Goal: Information Seeking & Learning: Learn about a topic

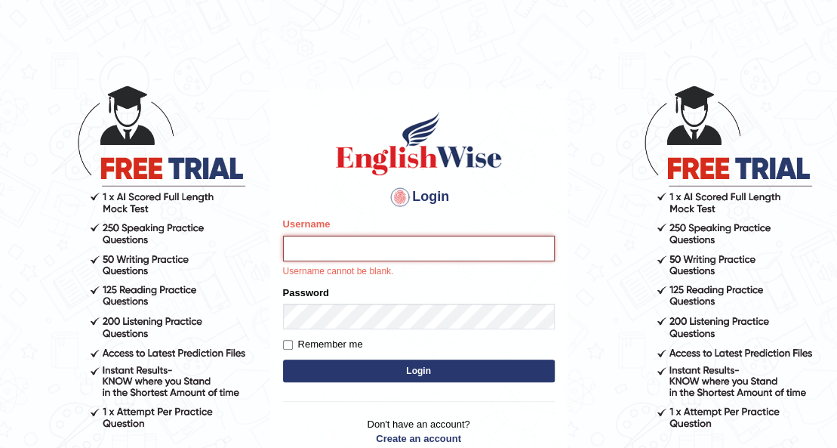
drag, startPoint x: 0, startPoint y: 0, endPoint x: 353, endPoint y: 243, distance: 428.7
click at [353, 243] on input "Username" at bounding box center [419, 248] width 272 height 26
type input "0426101735"
click at [328, 297] on div "Password" at bounding box center [419, 307] width 272 height 44
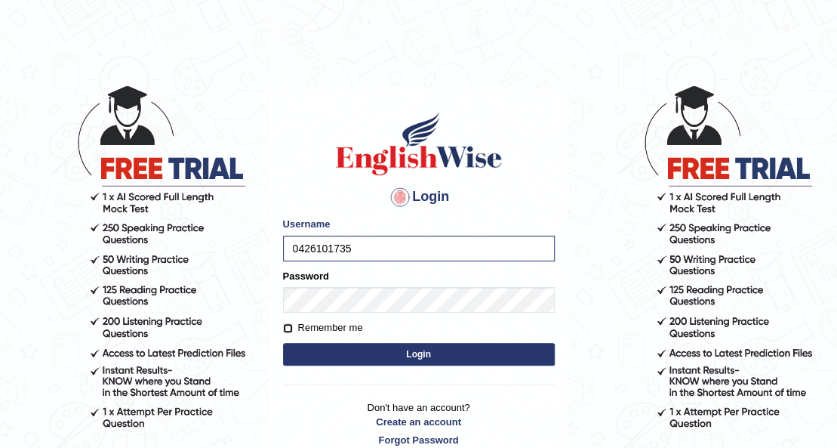
click at [287, 329] on input "Remember me" at bounding box center [288, 328] width 10 height 10
checkbox input "true"
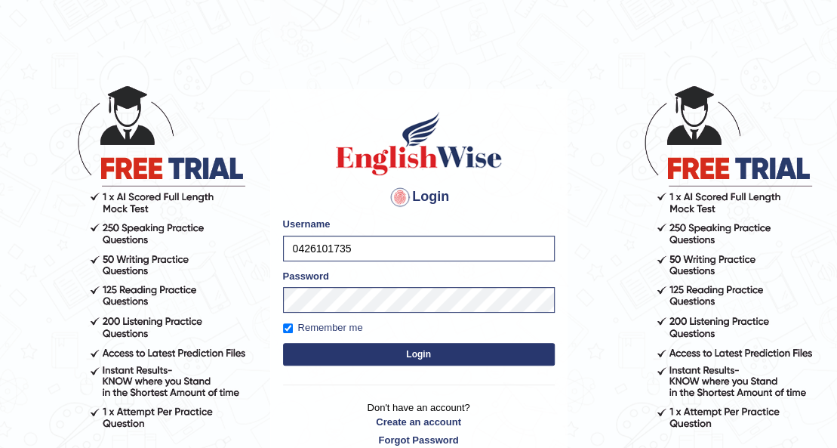
click at [368, 349] on button "Login" at bounding box center [419, 354] width 272 height 23
click at [411, 347] on button "Login" at bounding box center [419, 354] width 272 height 23
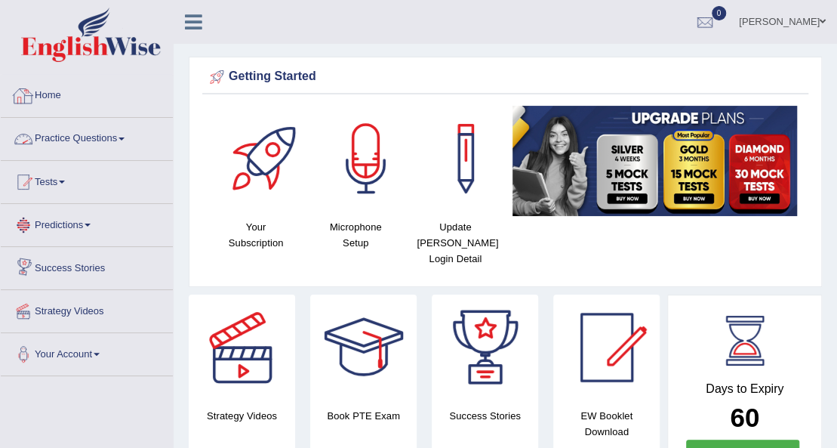
click at [59, 97] on link "Home" at bounding box center [87, 94] width 172 height 38
click at [125, 140] on link "Practice Questions" at bounding box center [87, 137] width 172 height 38
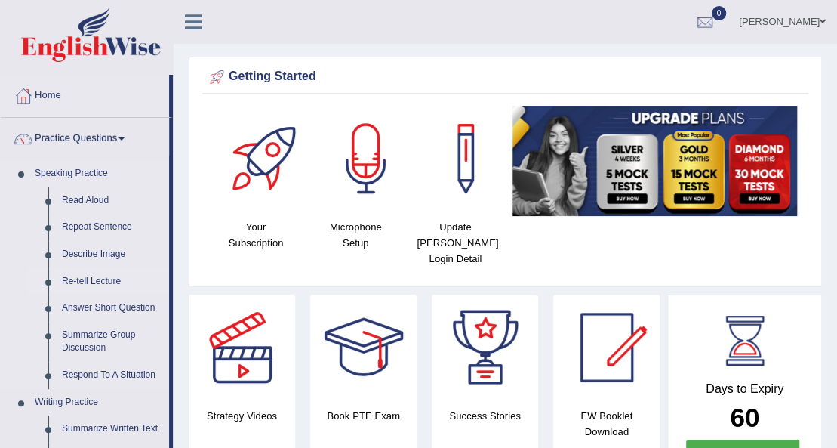
click at [119, 280] on link "Re-tell Lecture" at bounding box center [112, 281] width 114 height 27
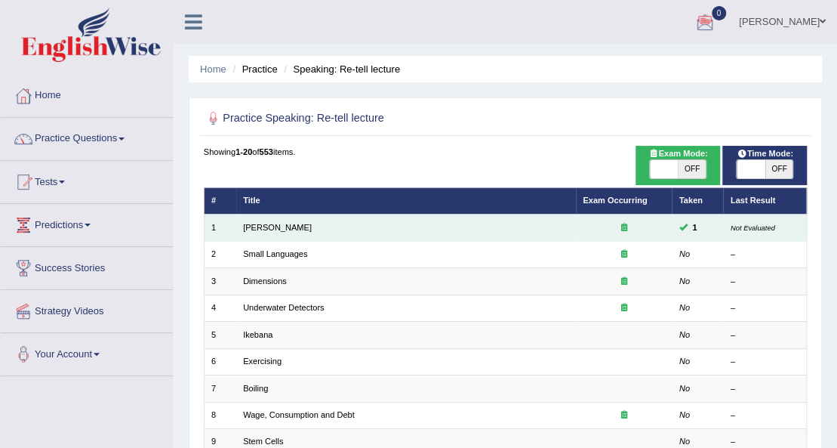
click at [427, 224] on td "Amory Lovins" at bounding box center [406, 227] width 340 height 26
click at [282, 232] on td "Amory Lovins" at bounding box center [406, 227] width 340 height 26
click at [278, 229] on link "Amory Lovins" at bounding box center [277, 227] width 69 height 9
click at [278, 228] on link "Amory Lovins" at bounding box center [277, 227] width 69 height 9
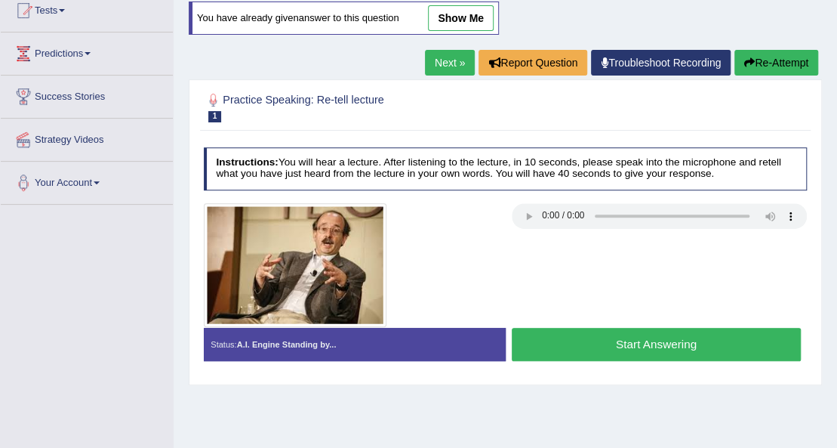
scroll to position [169, 0]
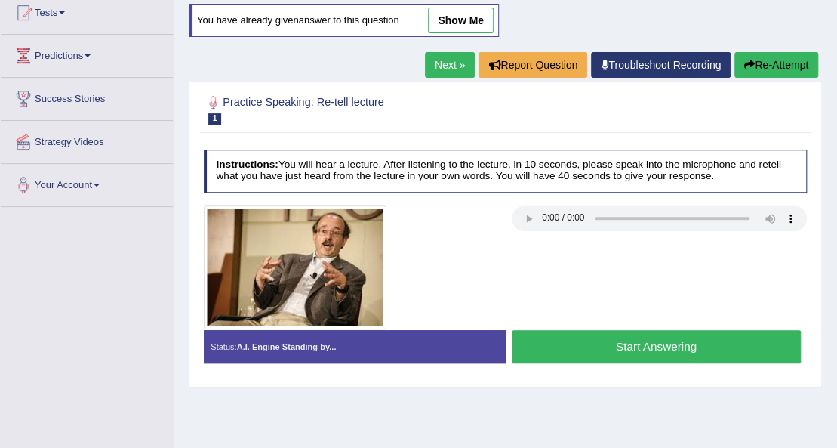
click at [678, 354] on button "Start Answering" at bounding box center [656, 346] width 289 height 32
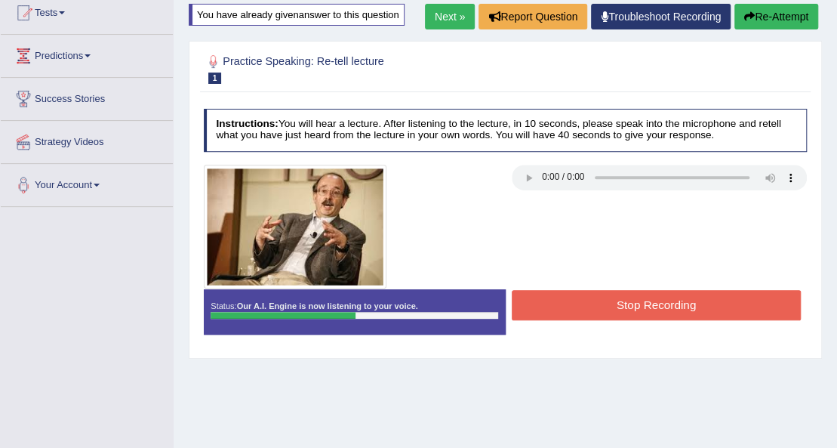
click at [636, 297] on button "Stop Recording" at bounding box center [656, 304] width 289 height 29
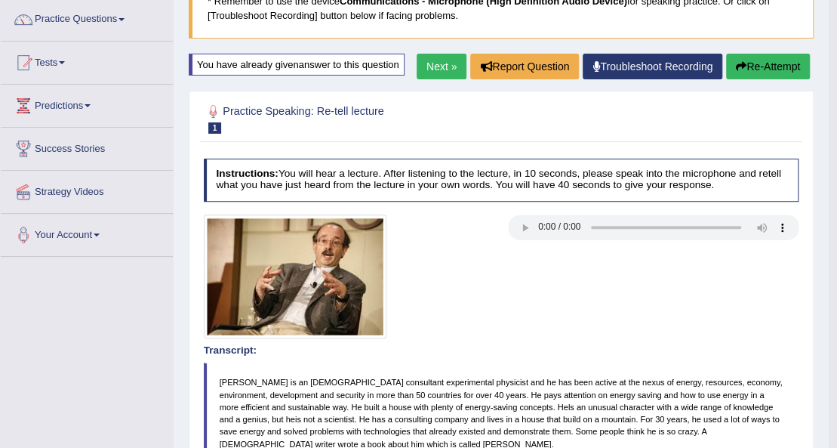
scroll to position [119, 0]
click at [454, 72] on link "Next »" at bounding box center [442, 67] width 50 height 26
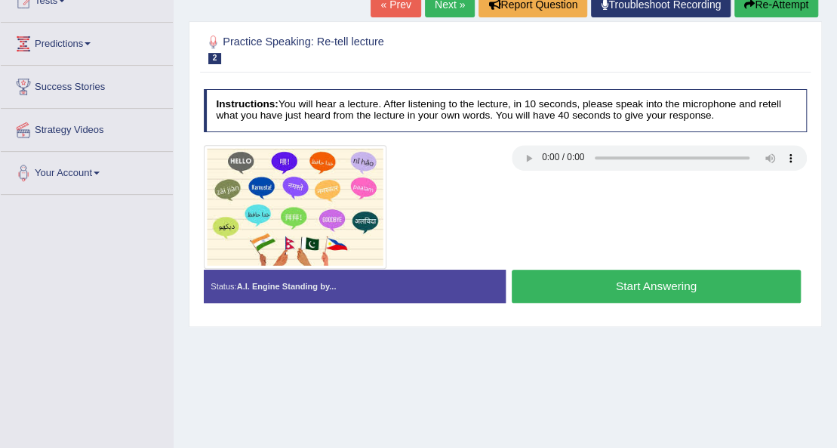
scroll to position [100, 0]
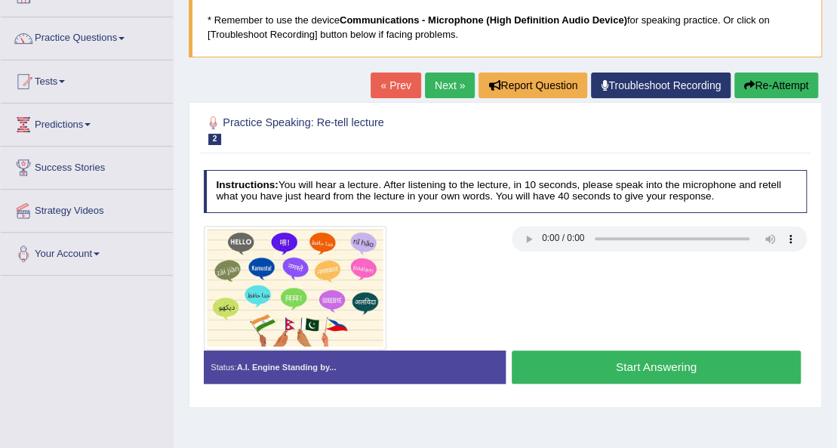
click at [638, 370] on button "Start Answering" at bounding box center [656, 366] width 289 height 32
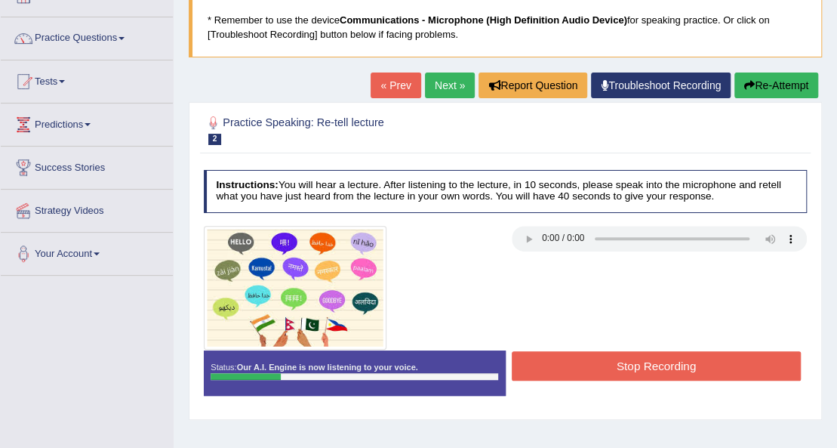
click at [758, 89] on button "Re-Attempt" at bounding box center [776, 85] width 84 height 26
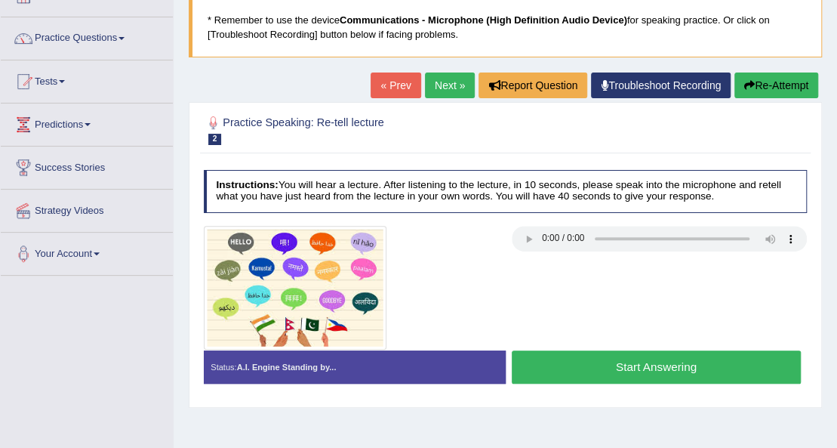
click at [642, 362] on button "Start Answering" at bounding box center [656, 366] width 289 height 32
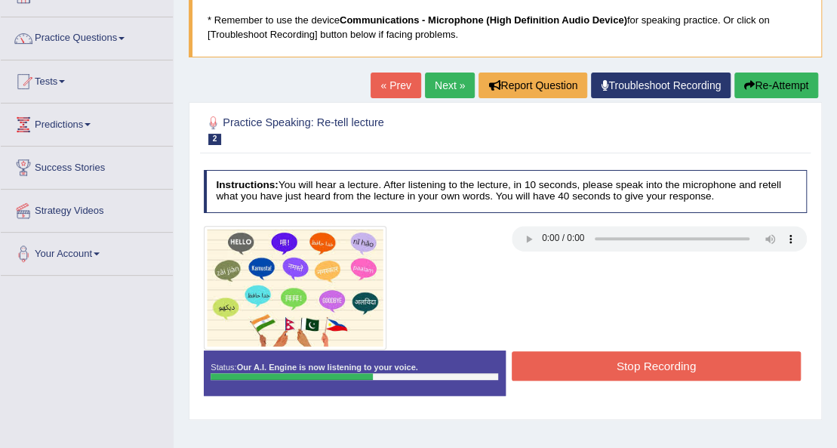
click at [638, 359] on button "Stop Recording" at bounding box center [656, 365] width 289 height 29
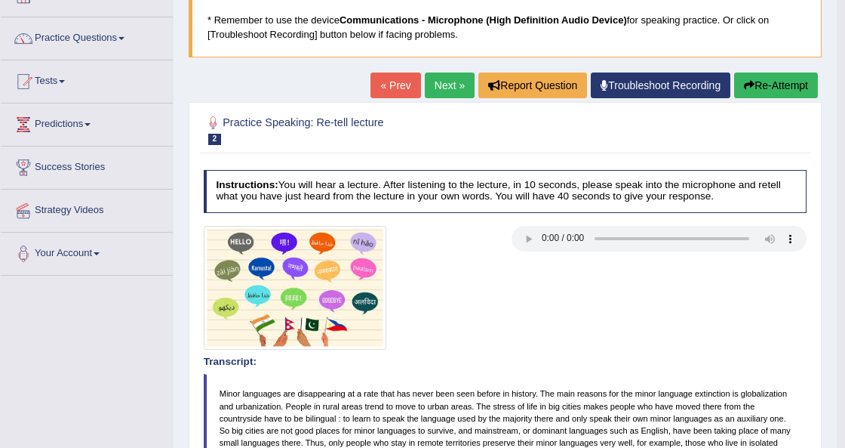
drag, startPoint x: 845, startPoint y: 251, endPoint x: 688, endPoint y: 272, distance: 157.6
click at [716, 273] on body "Toggle navigation Home Practice Questions Speaking Practice Read Aloud Repeat S…" at bounding box center [422, 124] width 845 height 448
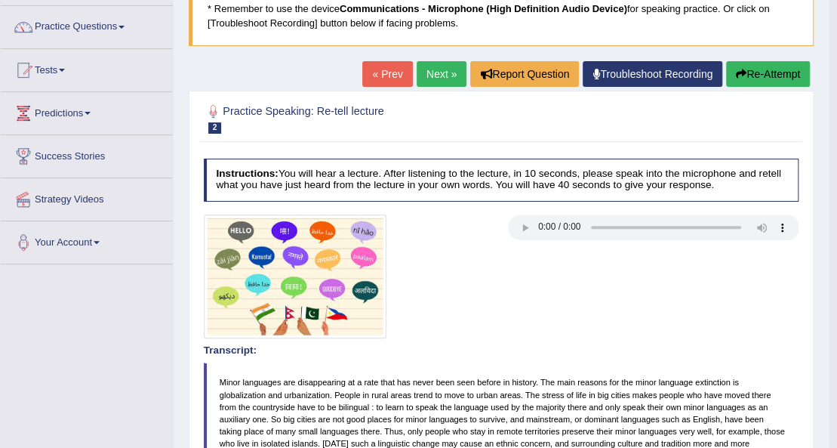
scroll to position [106, 0]
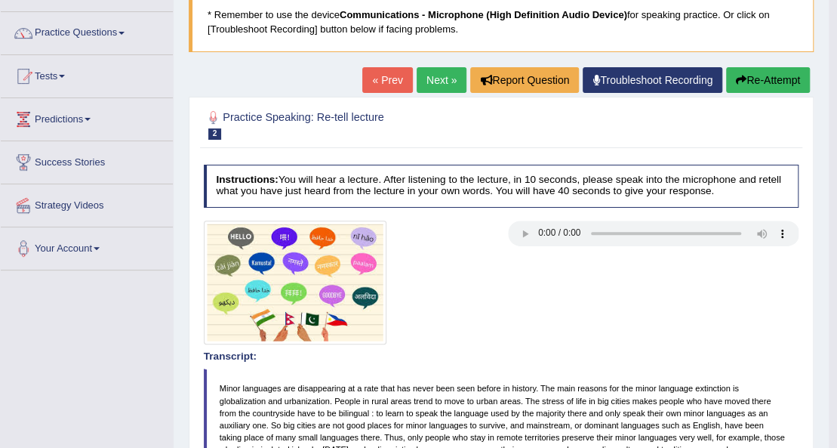
click at [447, 85] on link "Next »" at bounding box center [442, 80] width 50 height 26
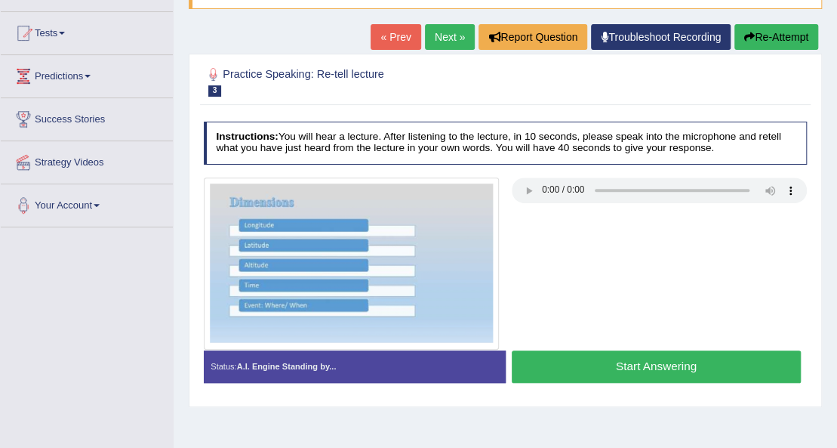
scroll to position [151, 0]
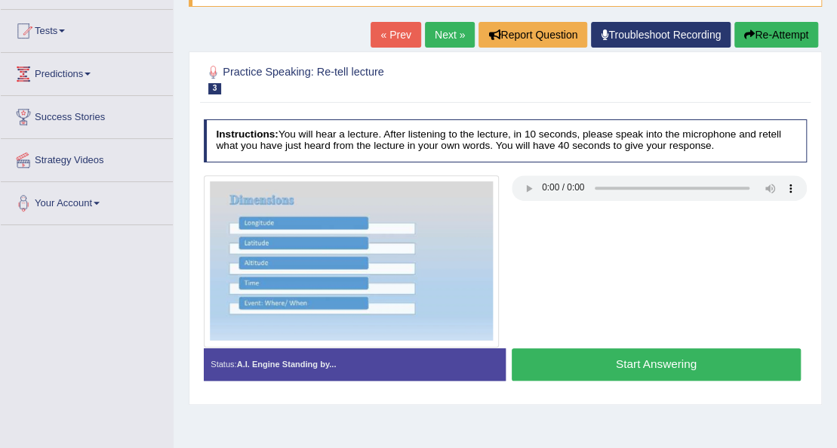
click at [657, 358] on button "Start Answering" at bounding box center [656, 364] width 289 height 32
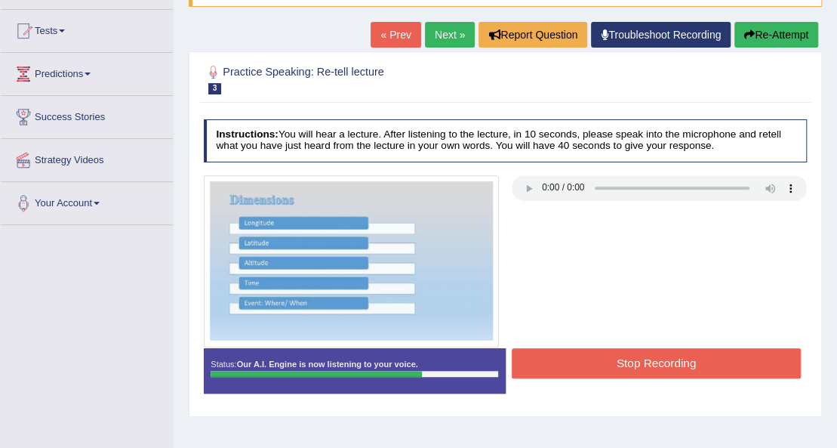
click at [648, 365] on button "Stop Recording" at bounding box center [656, 362] width 289 height 29
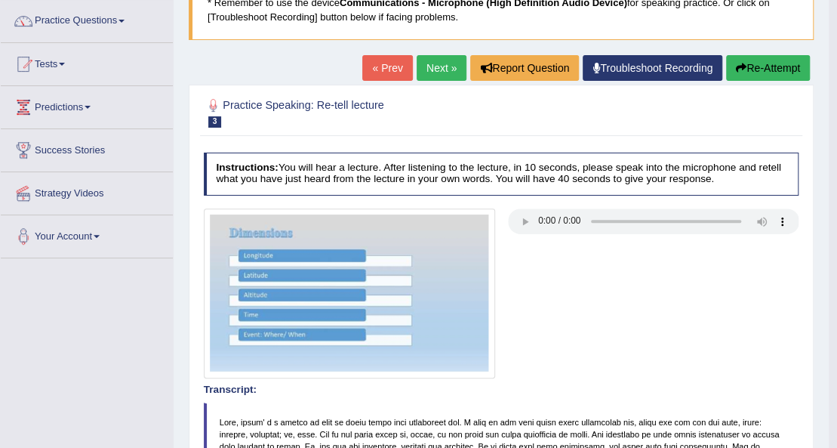
scroll to position [47, 0]
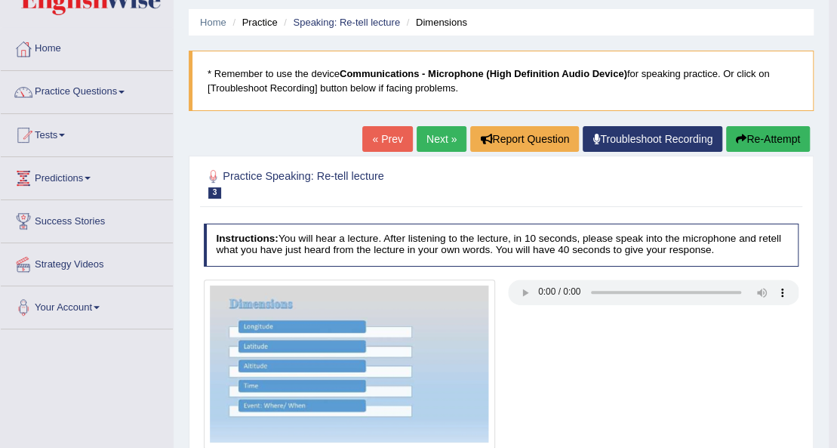
click at [732, 143] on button "Re-Attempt" at bounding box center [768, 139] width 84 height 26
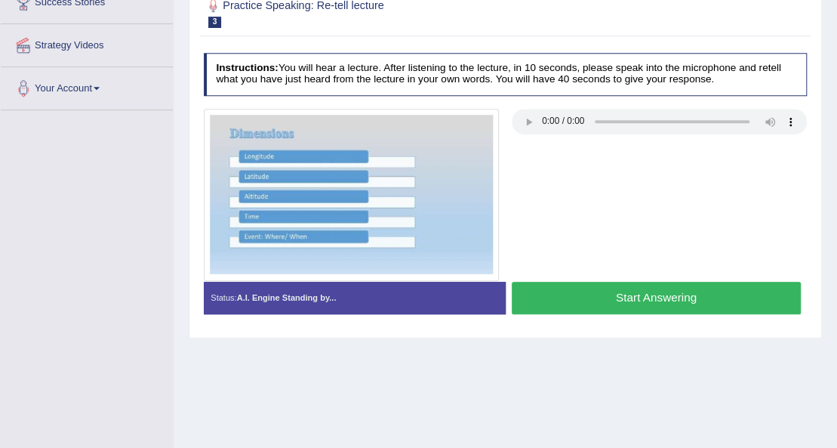
scroll to position [298, 0]
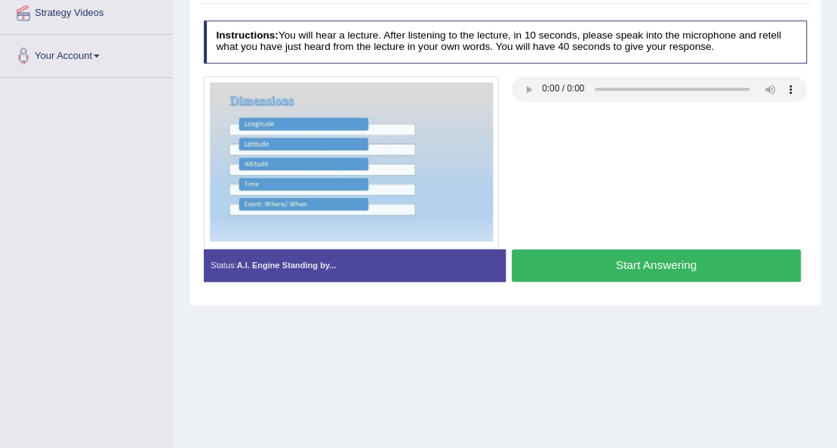
drag, startPoint x: 541, startPoint y: 276, endPoint x: 530, endPoint y: 273, distance: 11.7
click at [544, 276] on button "Start Answering" at bounding box center [656, 265] width 289 height 32
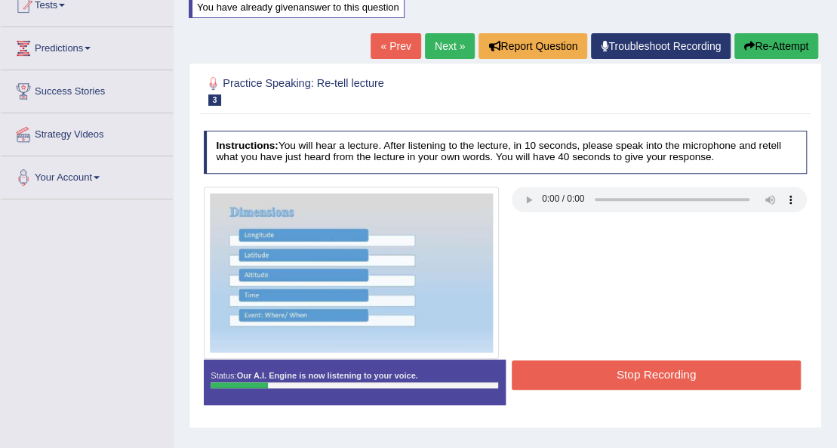
scroll to position [143, 0]
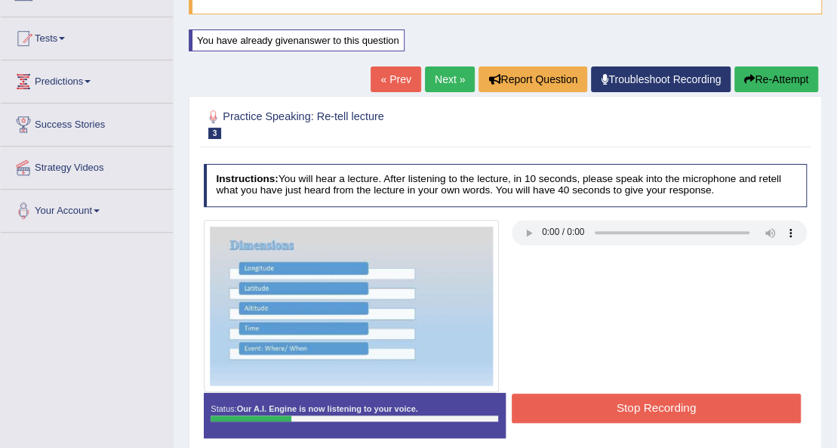
click at [755, 77] on button "Re-Attempt" at bounding box center [776, 79] width 84 height 26
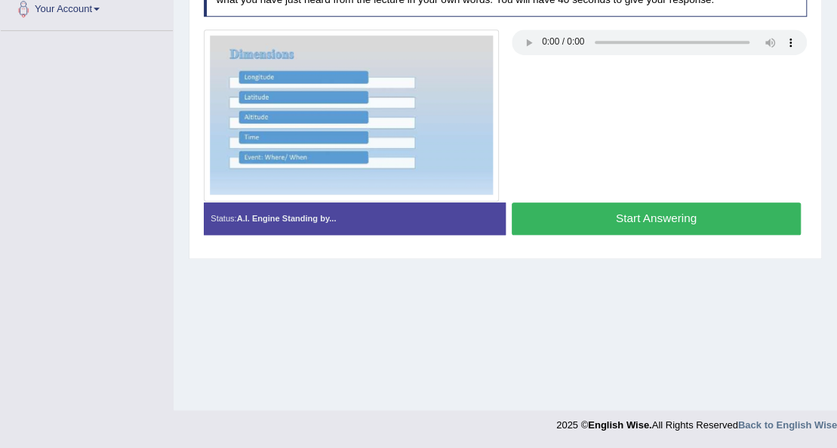
click at [584, 211] on button "Start Answering" at bounding box center [656, 218] width 289 height 32
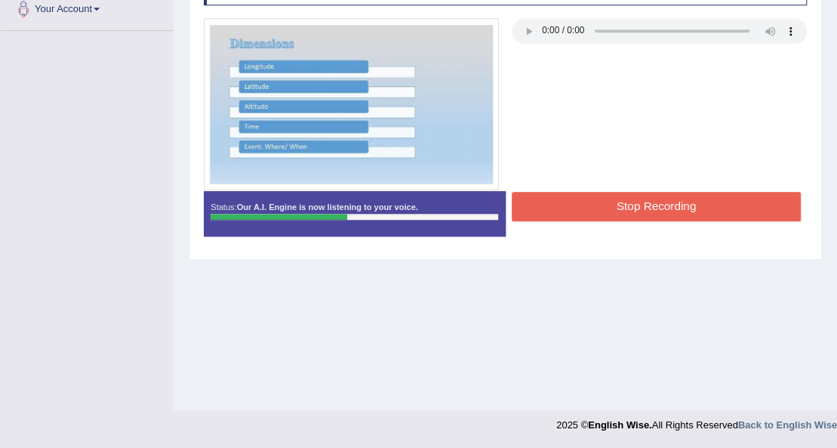
click at [657, 210] on button "Stop Recording" at bounding box center [656, 206] width 289 height 29
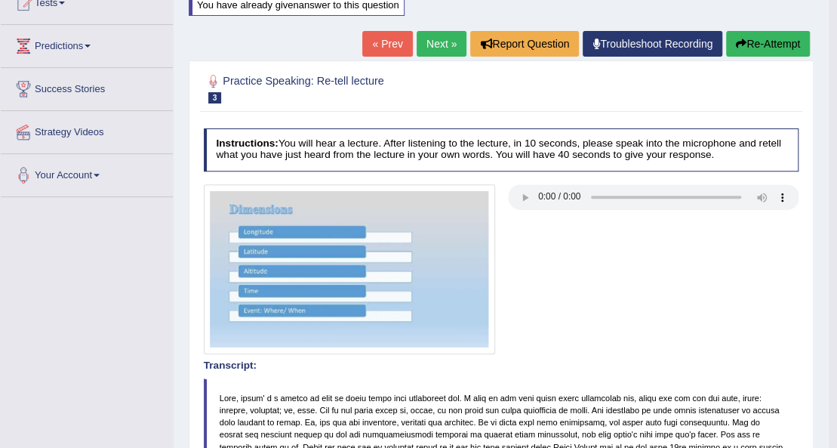
scroll to position [27, 0]
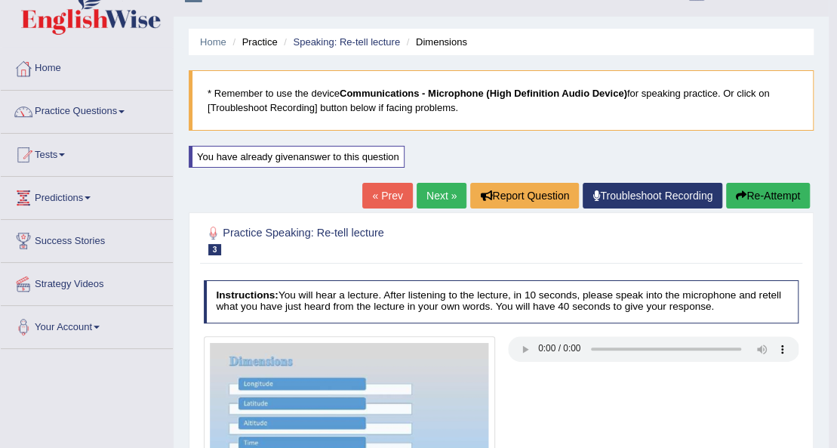
click at [768, 193] on button "Re-Attempt" at bounding box center [768, 196] width 84 height 26
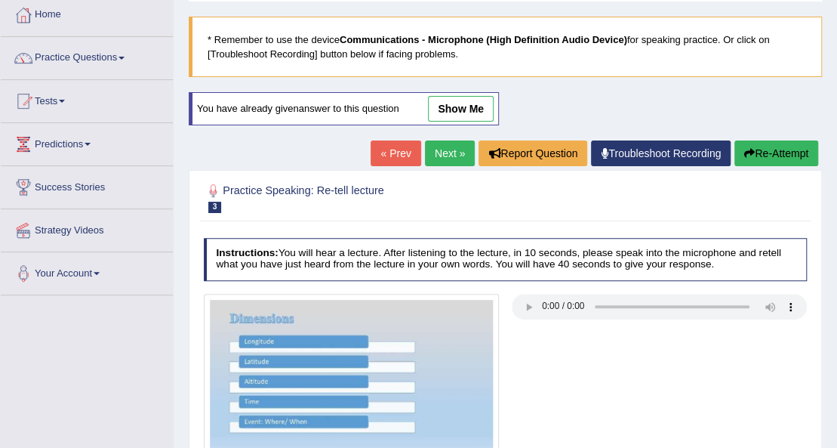
scroll to position [178, 0]
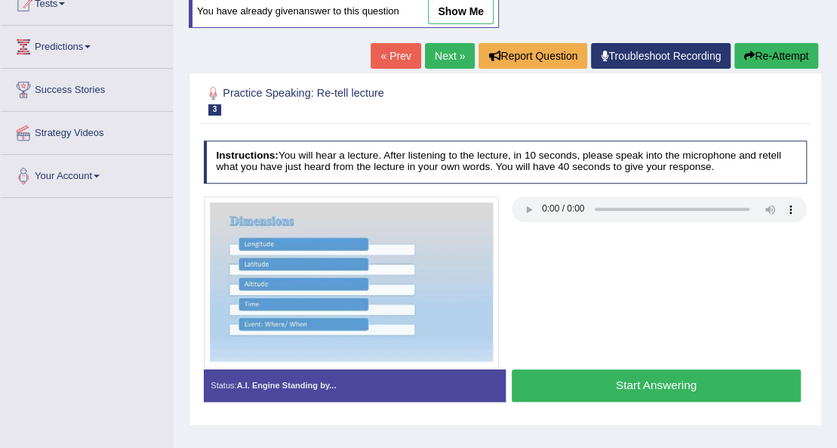
click at [578, 384] on button "Start Answering" at bounding box center [656, 385] width 289 height 32
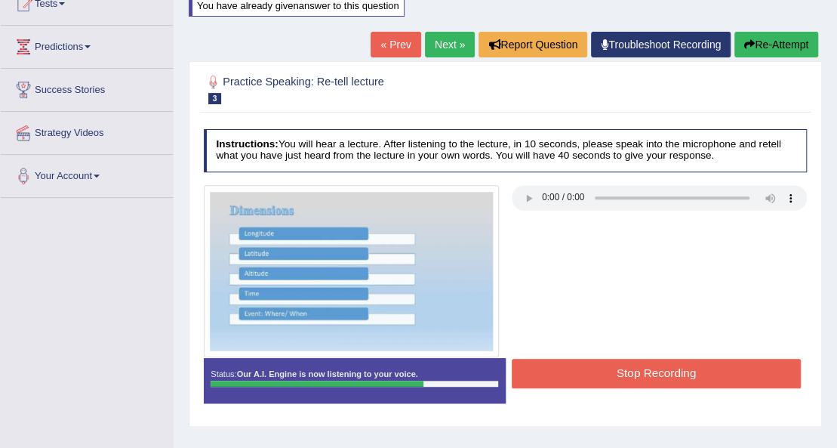
click at [634, 362] on button "Stop Recording" at bounding box center [656, 372] width 289 height 29
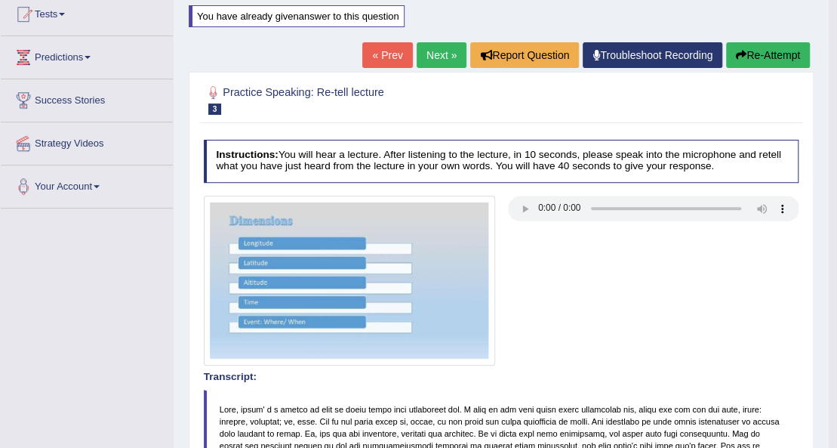
scroll to position [82, 0]
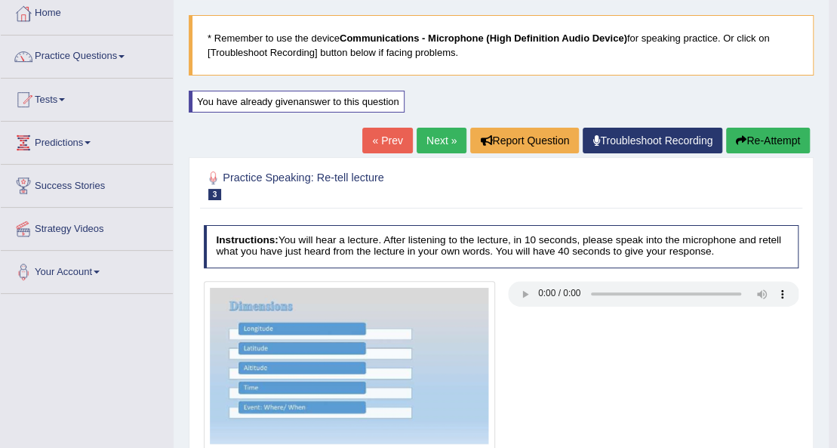
click at [427, 140] on link "Next »" at bounding box center [442, 141] width 50 height 26
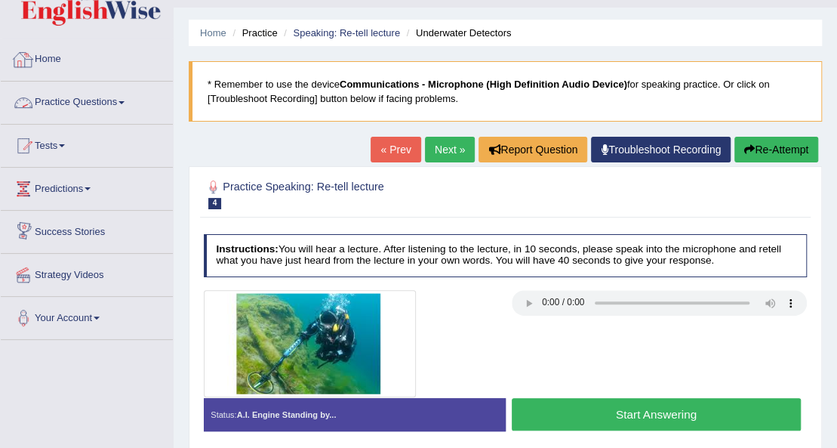
scroll to position [151, 0]
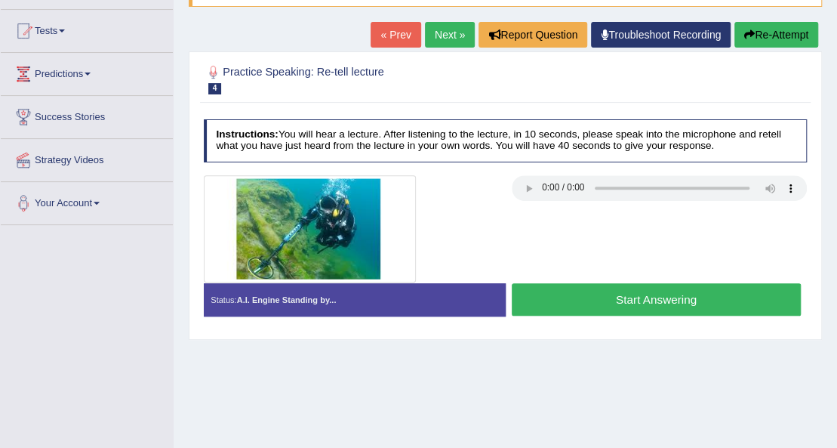
click at [555, 295] on button "Start Answering" at bounding box center [656, 299] width 289 height 32
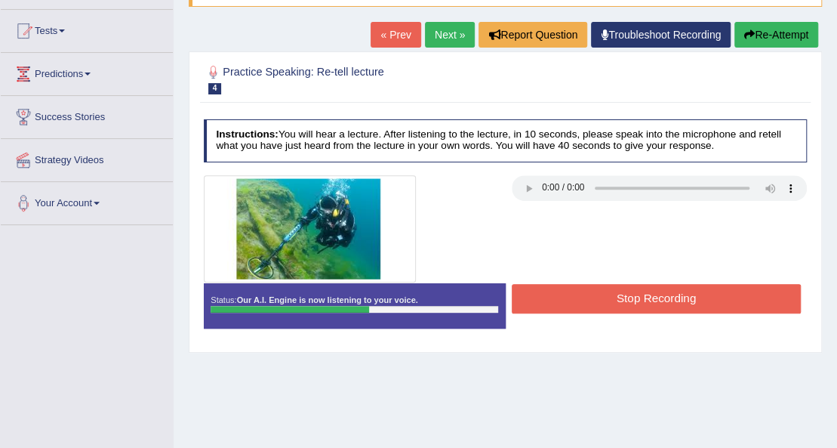
click at [549, 297] on button "Stop Recording" at bounding box center [656, 298] width 289 height 29
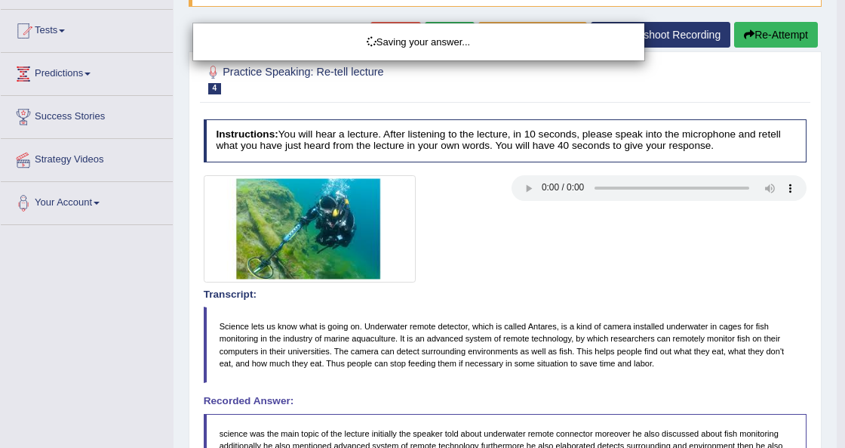
drag, startPoint x: 845, startPoint y: 149, endPoint x: 845, endPoint y: 199, distance: 49.8
click at [836, 199] on div "Saving your answer..." at bounding box center [422, 224] width 845 height 448
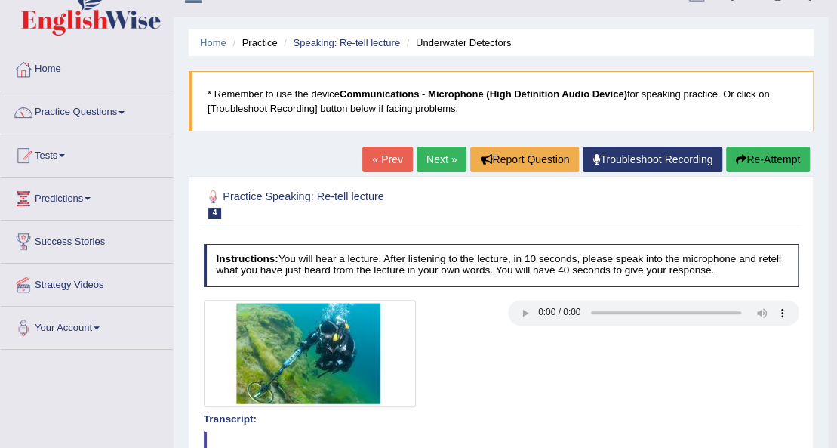
scroll to position [0, 0]
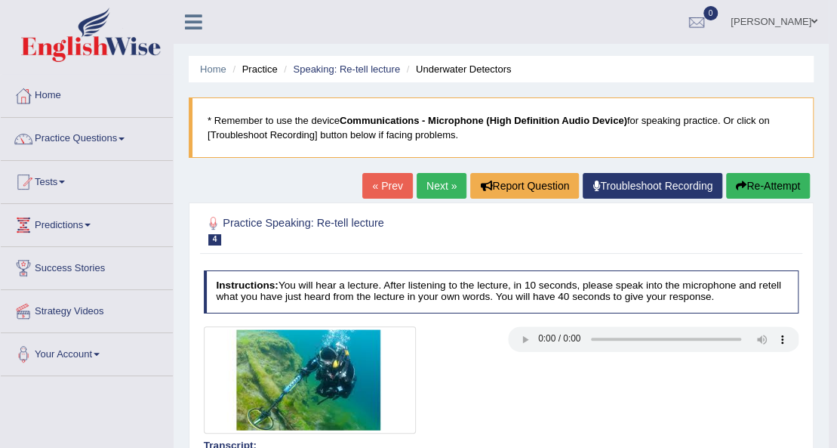
click at [442, 182] on link "Next »" at bounding box center [442, 186] width 50 height 26
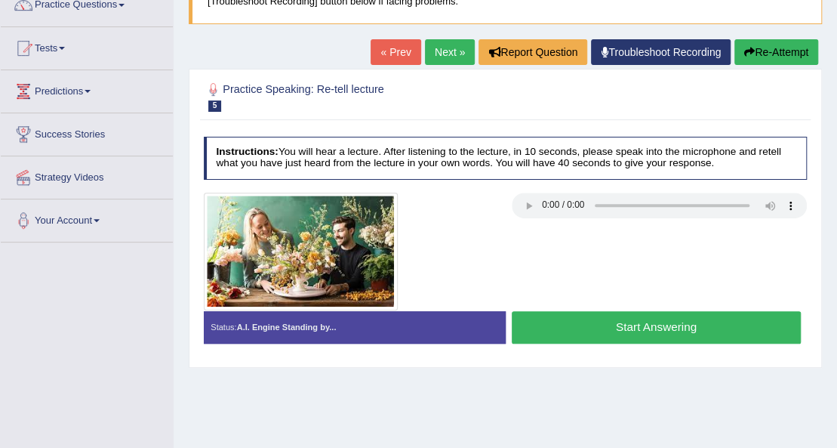
scroll to position [134, 0]
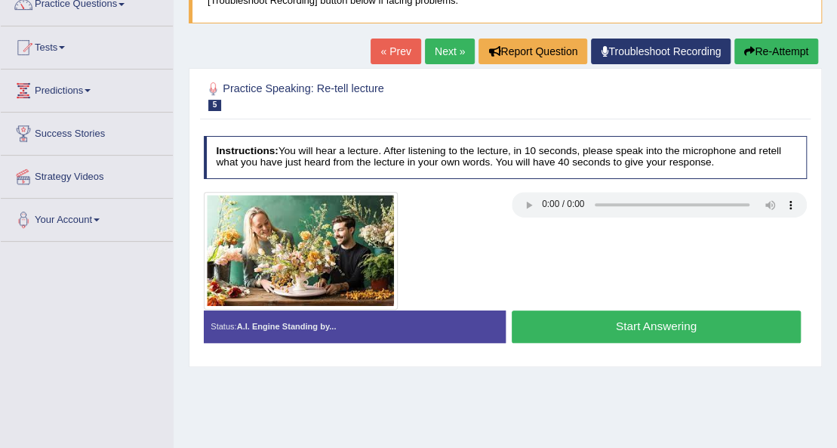
click at [614, 314] on button "Start Answering" at bounding box center [656, 326] width 289 height 32
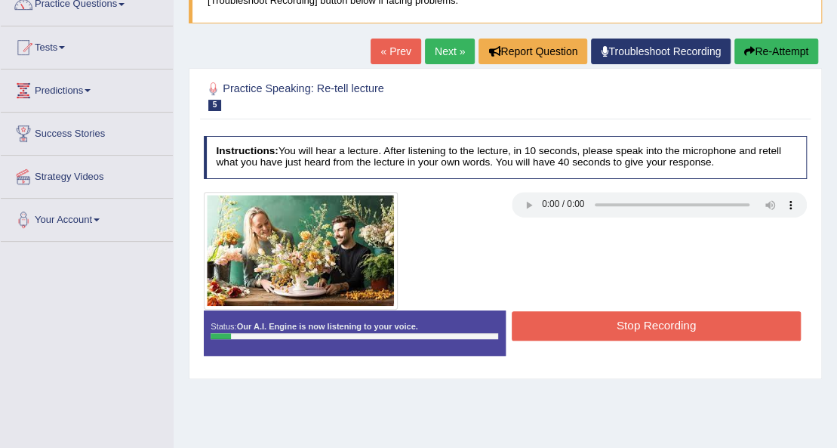
click at [606, 318] on button "Stop Recording" at bounding box center [656, 325] width 289 height 29
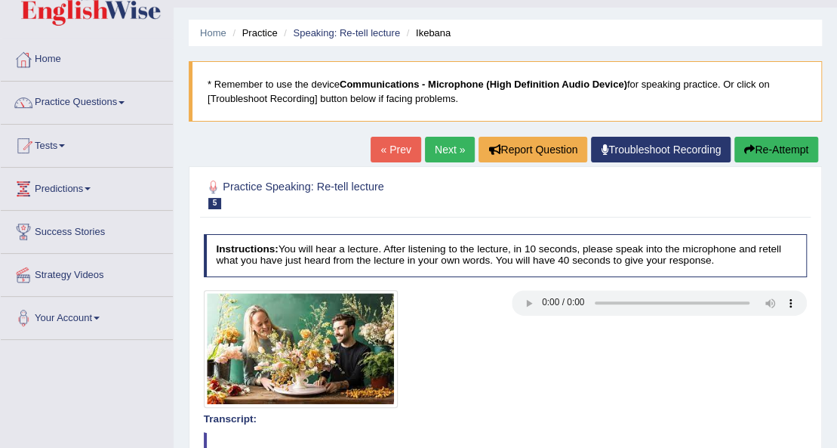
scroll to position [0, 0]
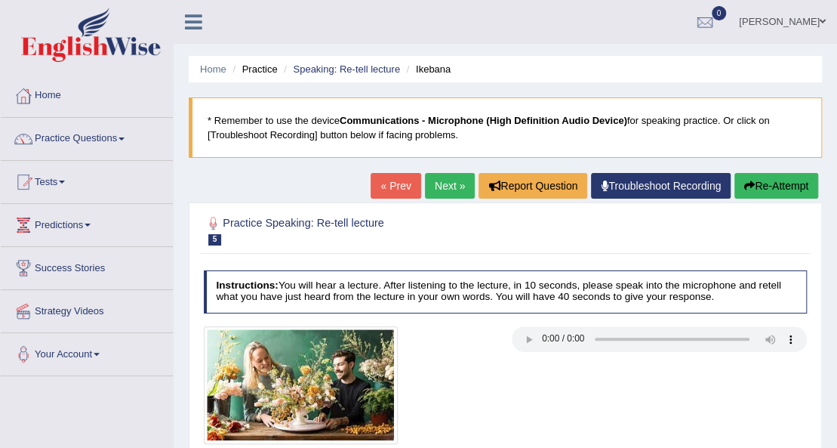
click at [798, 186] on button "Re-Attempt" at bounding box center [776, 186] width 84 height 26
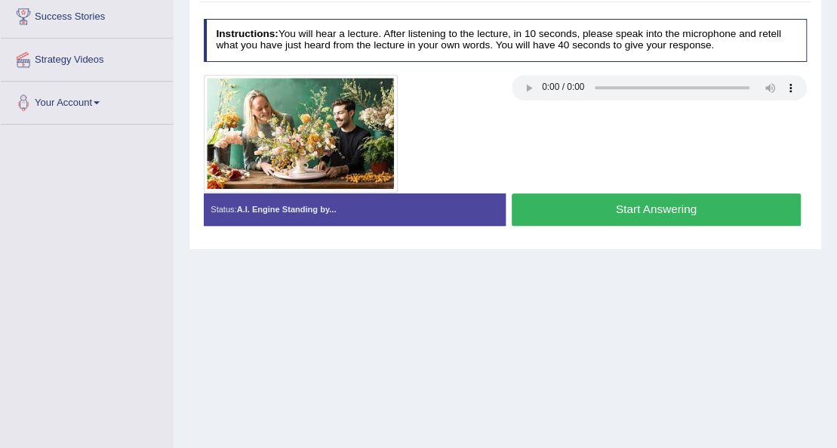
click at [584, 211] on button "Start Answering" at bounding box center [656, 209] width 289 height 32
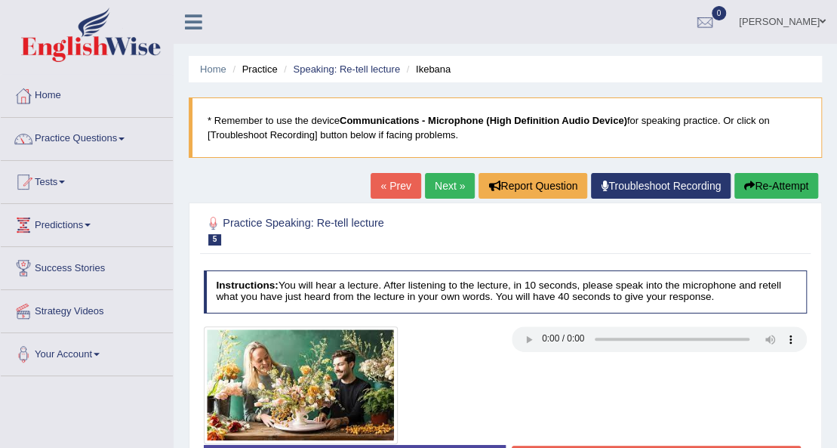
click at [770, 184] on button "Re-Attempt" at bounding box center [776, 186] width 84 height 26
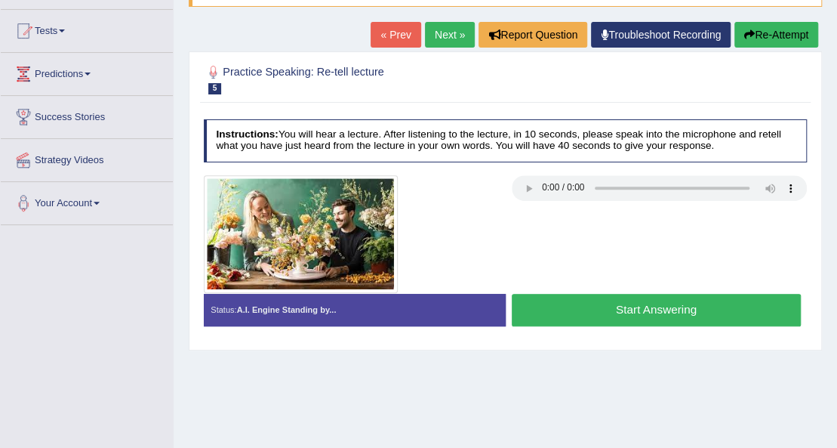
click at [712, 304] on button "Start Answering" at bounding box center [656, 310] width 289 height 32
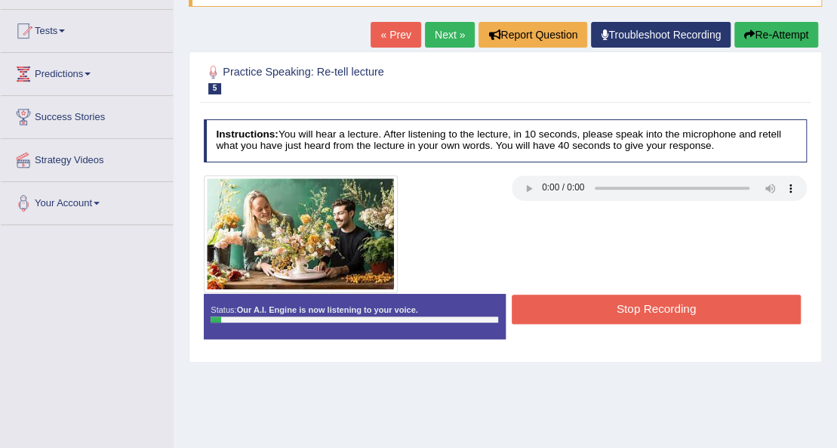
click at [769, 32] on button "Re-Attempt" at bounding box center [776, 35] width 84 height 26
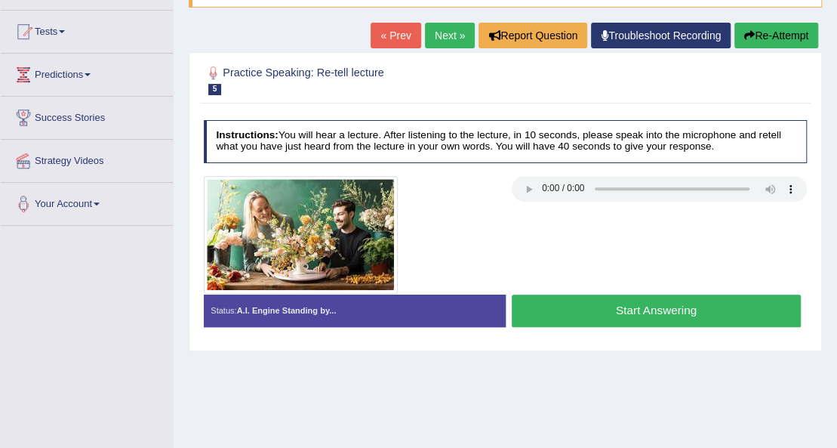
click at [668, 312] on button "Start Answering" at bounding box center [656, 310] width 289 height 32
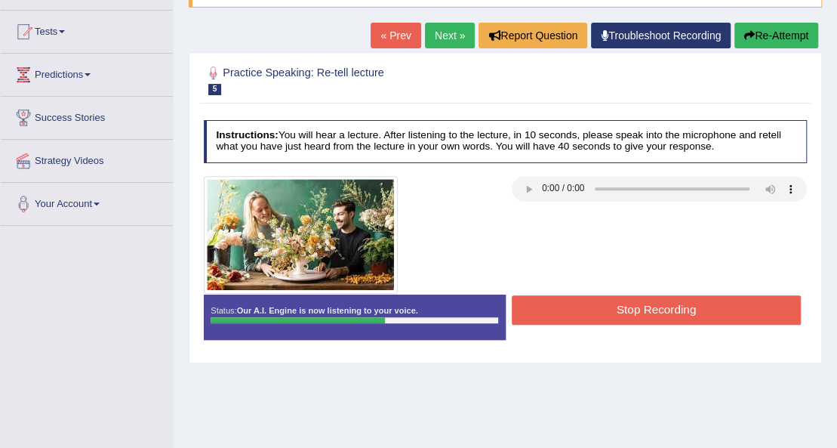
click at [656, 312] on button "Stop Recording" at bounding box center [656, 309] width 289 height 29
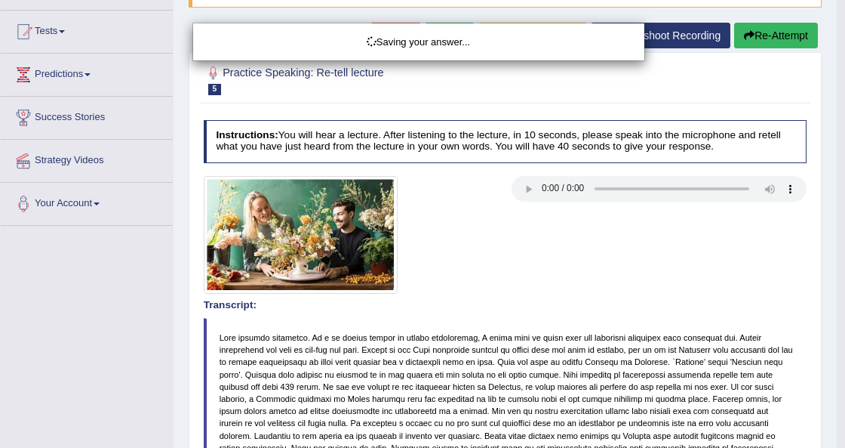
click at [836, 240] on div "Saving your answer..." at bounding box center [422, 224] width 845 height 448
click at [836, 347] on div "Saving your answer..." at bounding box center [422, 224] width 845 height 448
drag, startPoint x: 776, startPoint y: 260, endPoint x: 286, endPoint y: 282, distance: 490.3
click at [604, 269] on div "Saving your answer..." at bounding box center [422, 224] width 845 height 448
drag, startPoint x: 287, startPoint y: 286, endPoint x: 540, endPoint y: 328, distance: 256.2
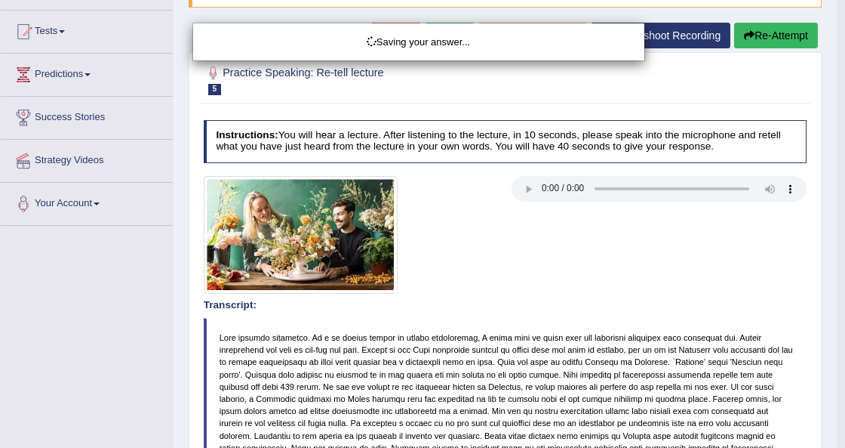
click at [404, 324] on div "Saving your answer..." at bounding box center [422, 224] width 845 height 448
click at [515, 354] on div "Saving your answer..." at bounding box center [422, 224] width 845 height 448
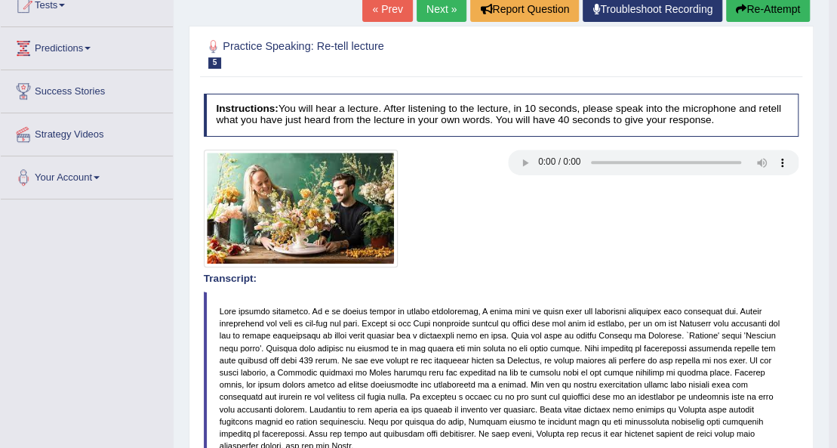
scroll to position [134, 0]
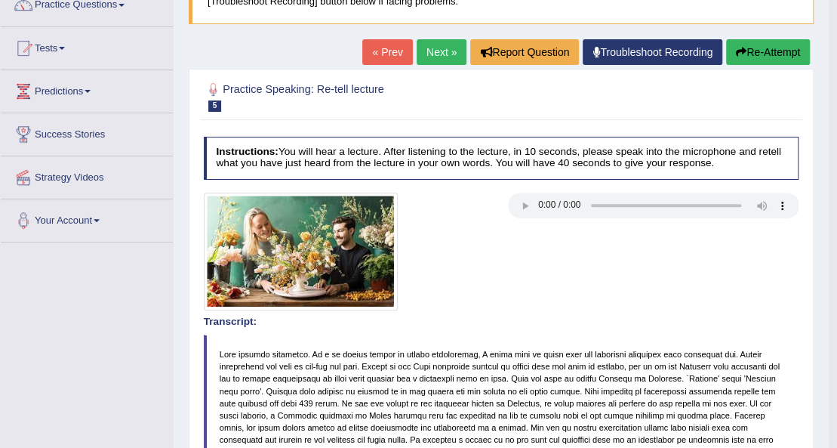
click at [442, 48] on link "Next »" at bounding box center [442, 52] width 50 height 26
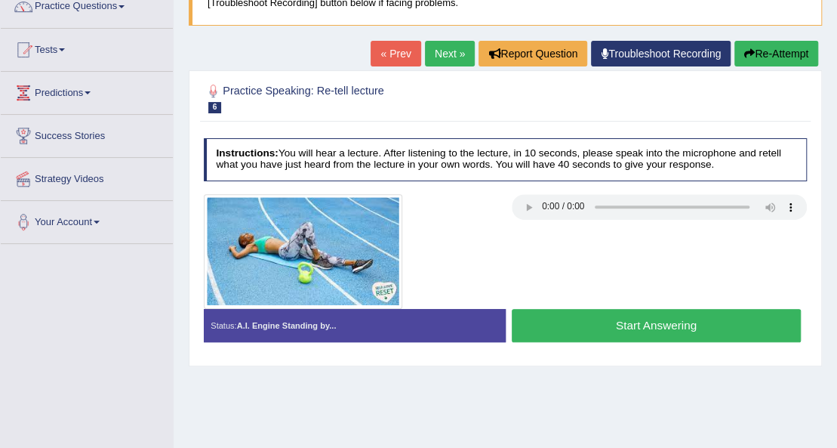
scroll to position [151, 0]
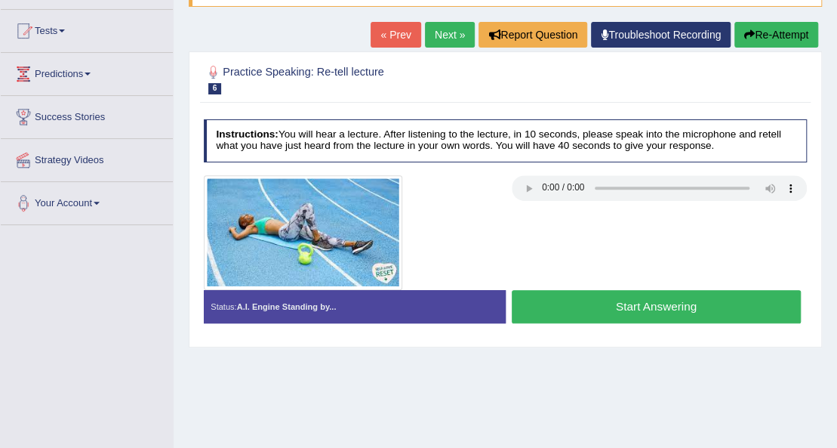
click at [755, 301] on button "Start Answering" at bounding box center [656, 306] width 289 height 32
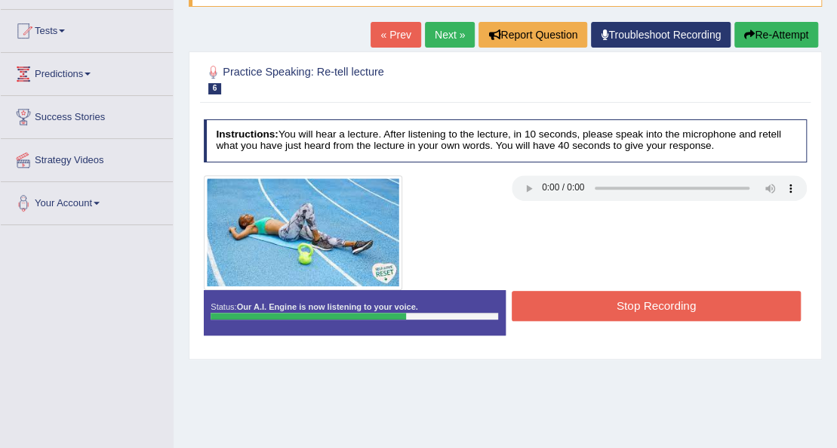
click at [753, 308] on button "Stop Recording" at bounding box center [656, 305] width 289 height 29
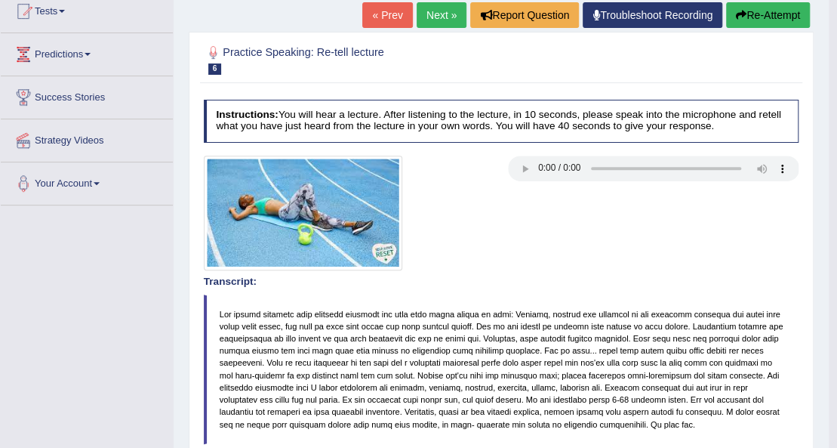
scroll to position [156, 0]
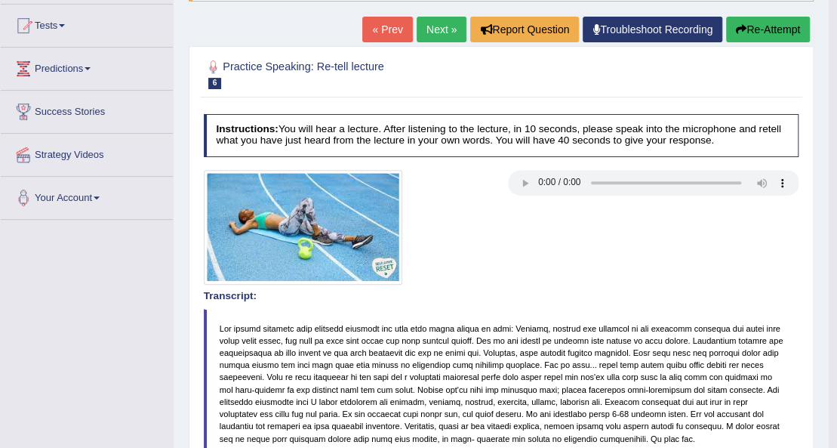
click at [746, 29] on button "Re-Attempt" at bounding box center [768, 30] width 84 height 26
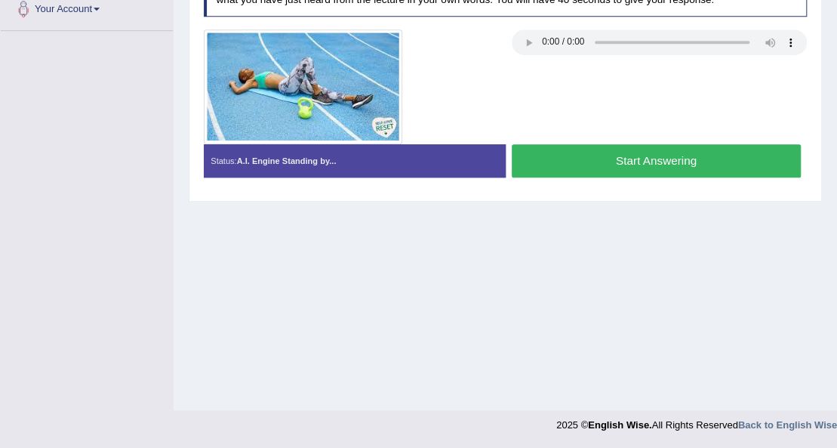
click at [710, 156] on button "Start Answering" at bounding box center [656, 160] width 289 height 32
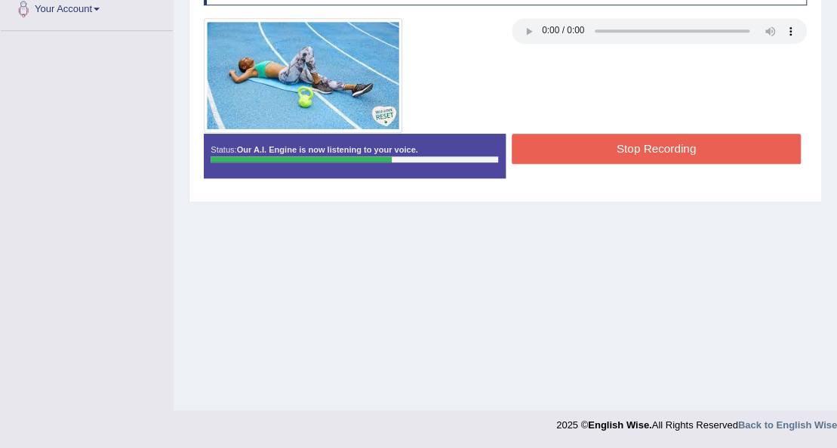
click at [605, 140] on button "Stop Recording" at bounding box center [656, 148] width 289 height 29
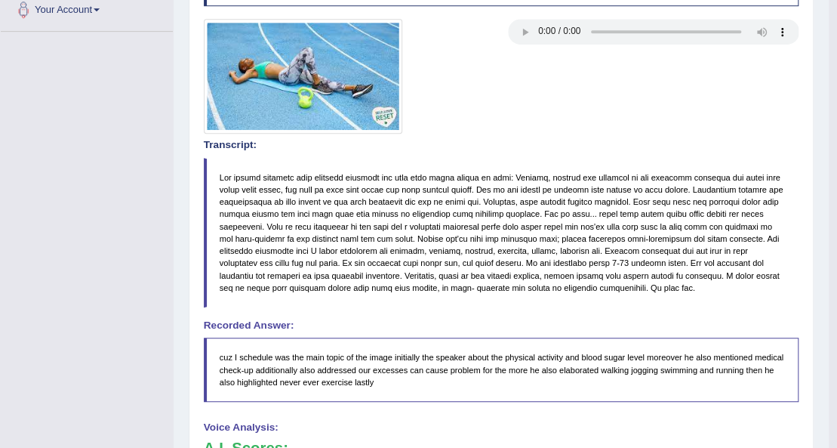
scroll to position [143, 0]
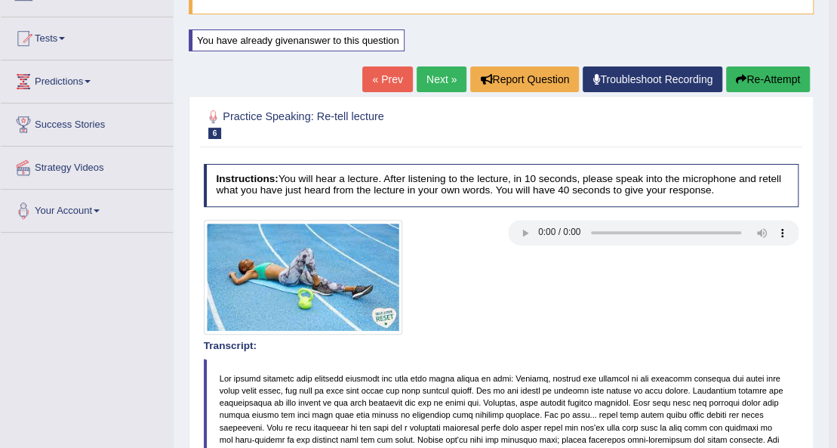
drag, startPoint x: 715, startPoint y: 98, endPoint x: 723, endPoint y: 85, distance: 14.9
click at [723, 85] on div "Home Practice Speaking: Re-tell lecture Exercising * Remember to use the device…" at bounding box center [501, 406] width 655 height 1098
click at [729, 84] on button "Re-Attempt" at bounding box center [768, 79] width 84 height 26
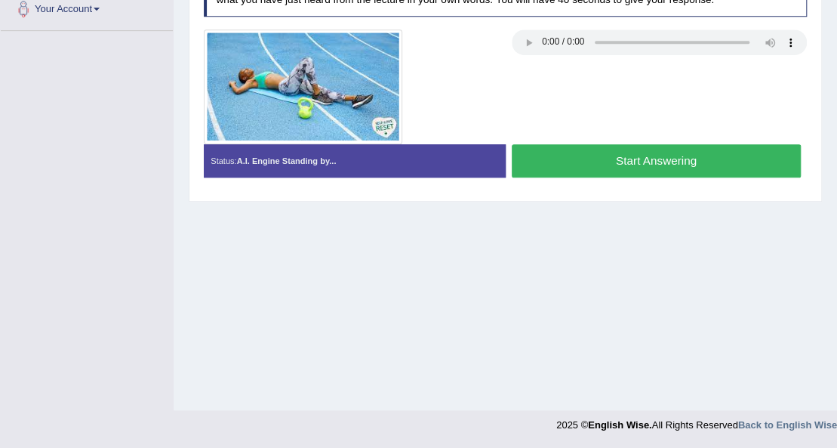
click at [706, 161] on button "Start Answering" at bounding box center [656, 160] width 289 height 32
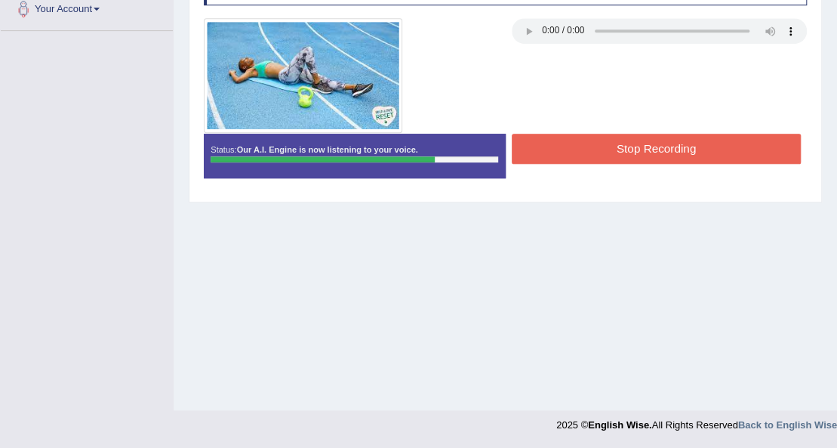
click at [701, 155] on button "Stop Recording" at bounding box center [656, 148] width 289 height 29
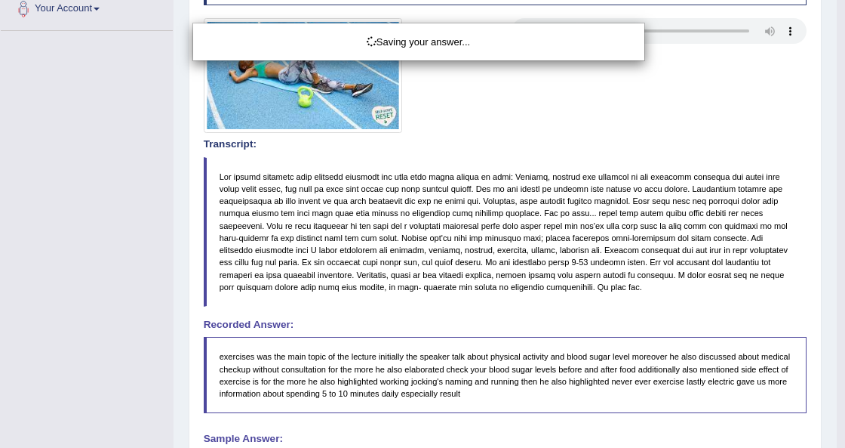
click at [836, 171] on div "Saving your answer..." at bounding box center [422, 224] width 845 height 448
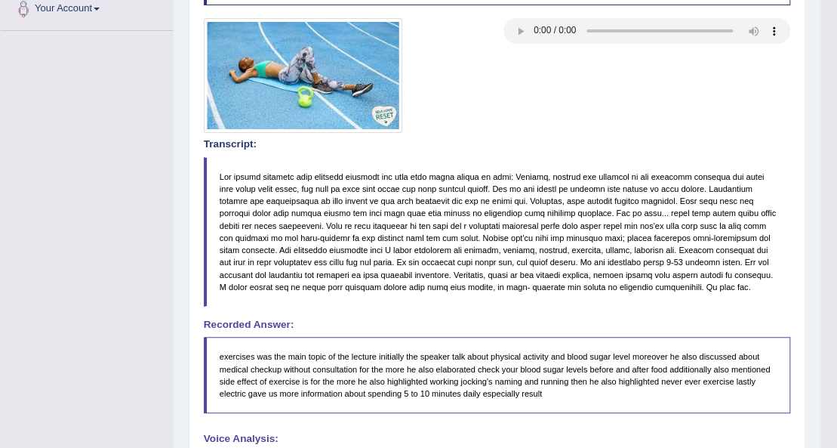
drag, startPoint x: 841, startPoint y: 170, endPoint x: 823, endPoint y: 222, distance: 54.9
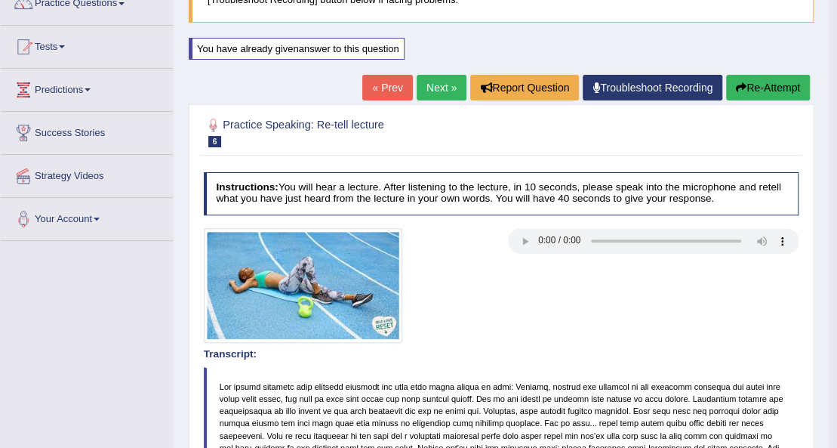
scroll to position [134, 0]
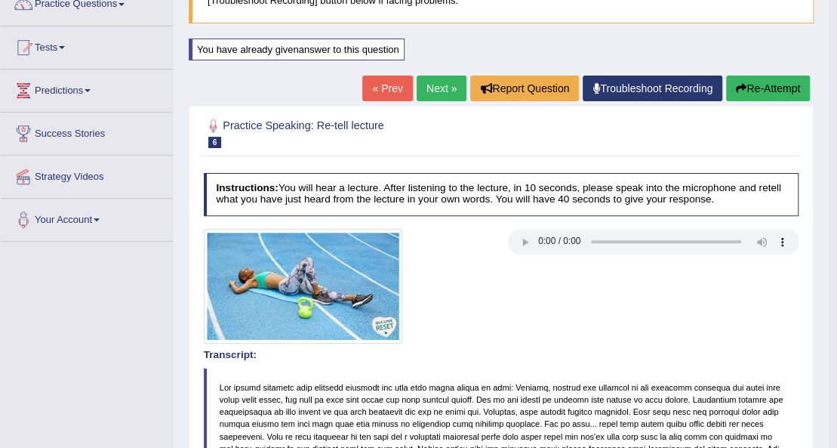
click at [783, 98] on button "Re-Attempt" at bounding box center [768, 88] width 84 height 26
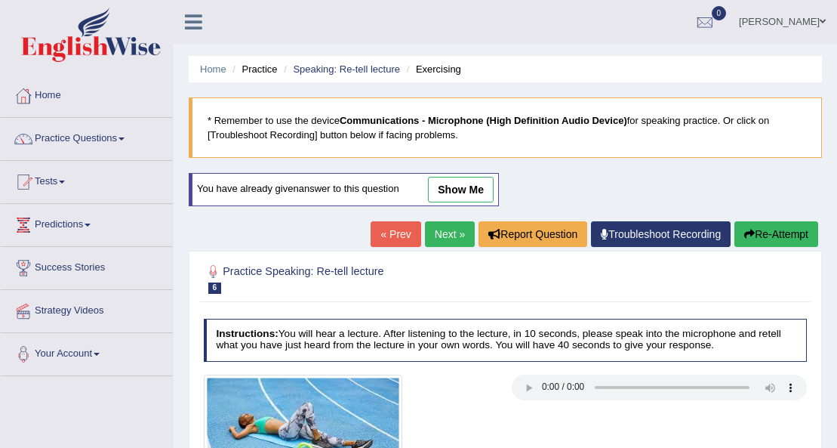
scroll to position [134, 0]
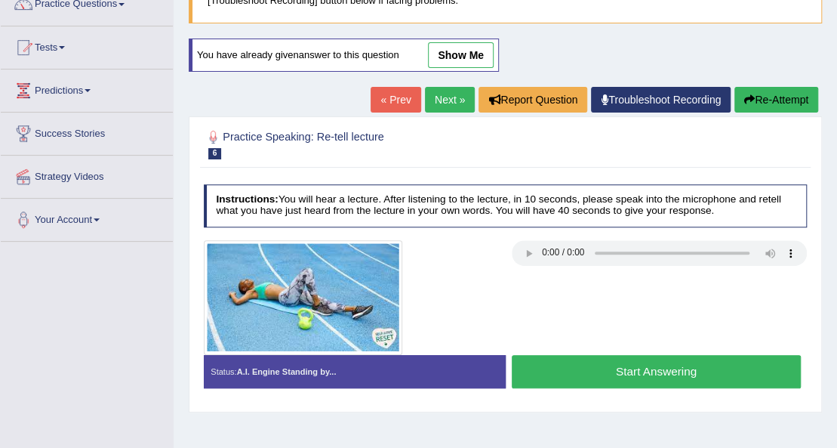
drag, startPoint x: 0, startPoint y: 0, endPoint x: 441, endPoint y: 83, distance: 448.5
click at [441, 83] on div "You have already given answer to this question show me" at bounding box center [345, 62] width 313 height 48
click at [438, 100] on link "Next »" at bounding box center [450, 100] width 50 height 26
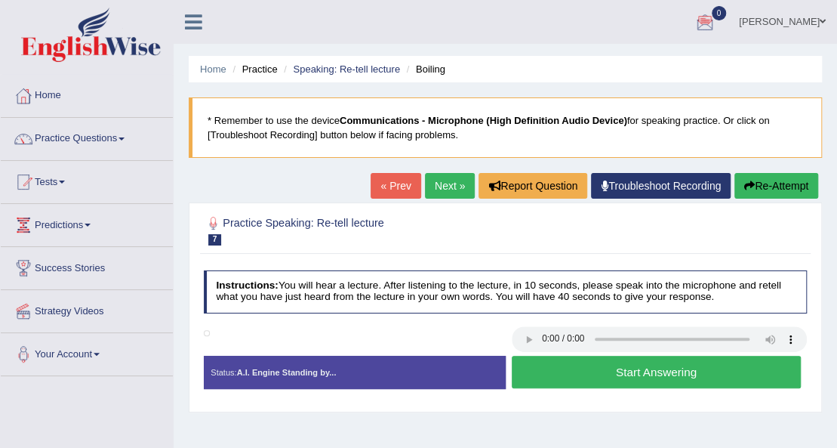
click at [460, 179] on link "Next »" at bounding box center [450, 186] width 50 height 26
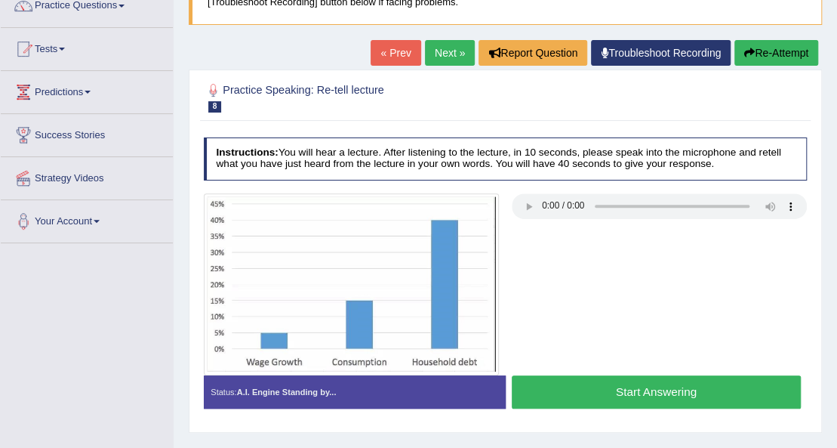
scroll to position [151, 0]
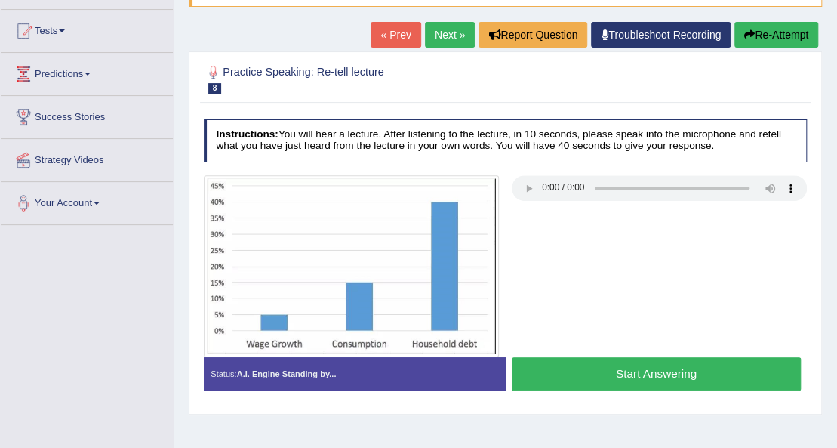
click at [646, 376] on button "Start Answering" at bounding box center [656, 373] width 289 height 32
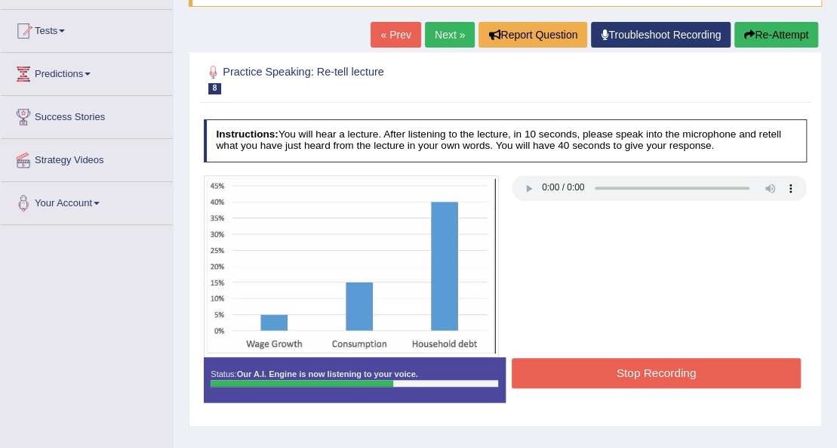
click at [635, 373] on button "Stop Recording" at bounding box center [656, 372] width 289 height 29
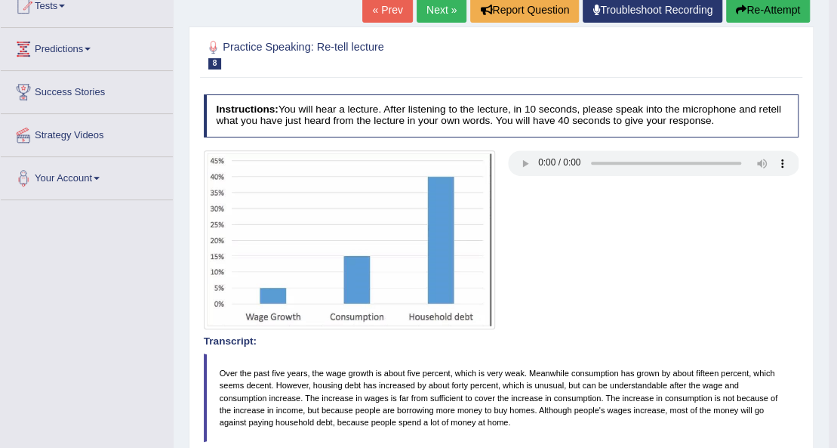
scroll to position [156, 0]
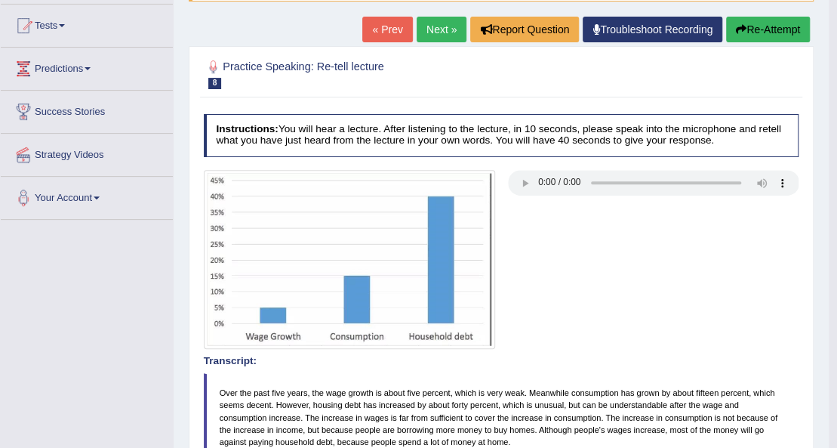
click at [750, 24] on button "Re-Attempt" at bounding box center [768, 30] width 84 height 26
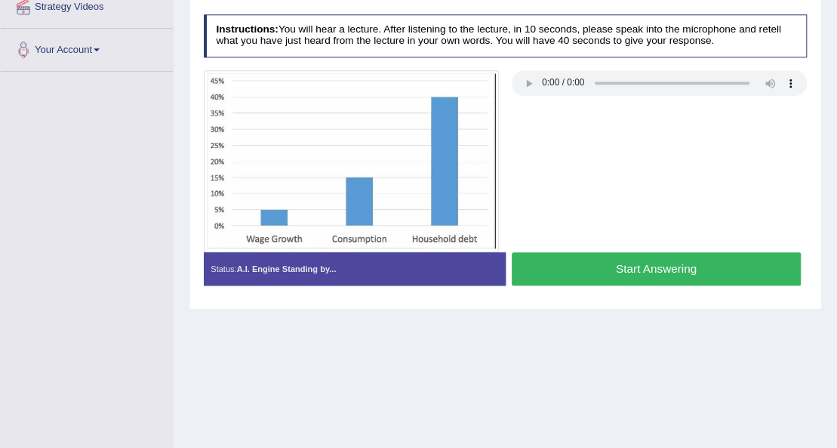
scroll to position [318, 0]
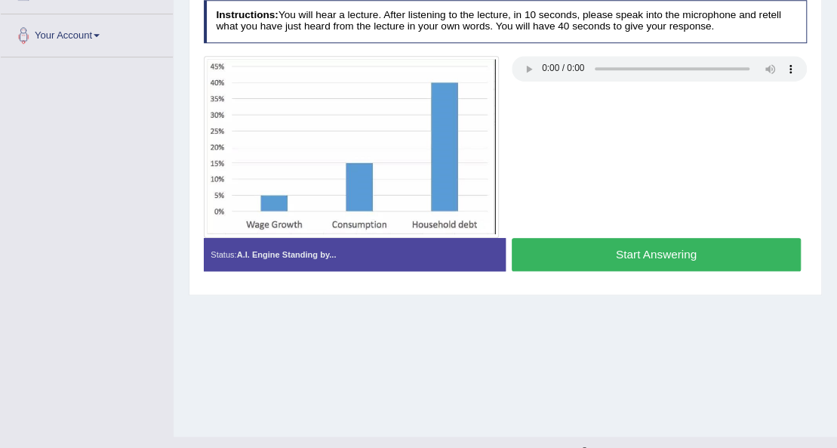
click at [575, 247] on button "Start Answering" at bounding box center [656, 254] width 289 height 32
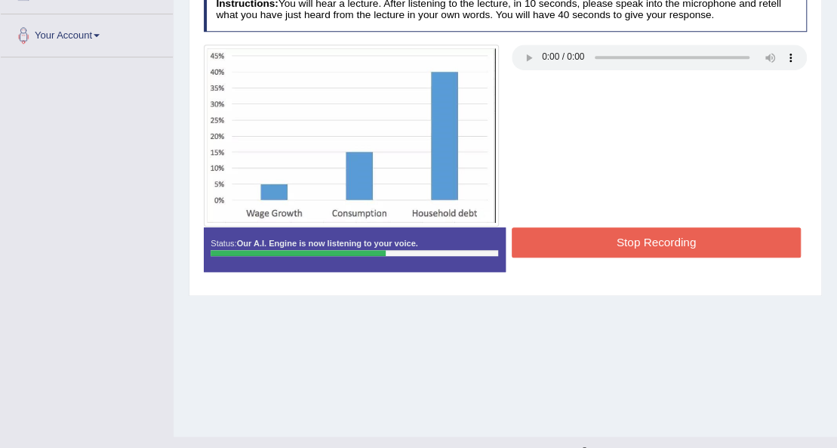
click at [566, 259] on div "Status: Our A.I. Engine is now listening to your voice. Start Answering Stop Re…" at bounding box center [506, 256] width 604 height 58
click at [562, 245] on button "Stop Recording" at bounding box center [656, 241] width 289 height 29
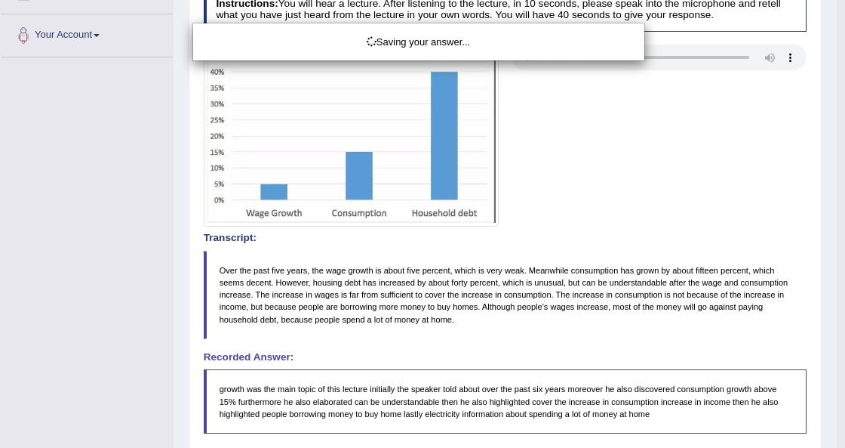
click at [836, 219] on div "Saving your answer..." at bounding box center [422, 224] width 845 height 448
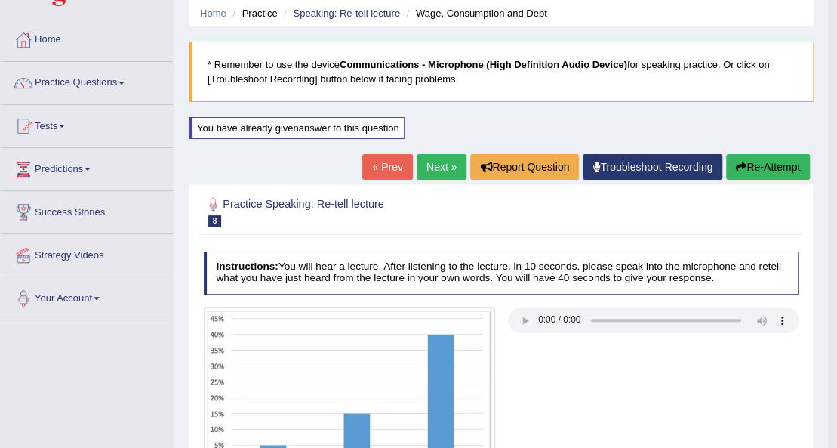
scroll to position [42, 0]
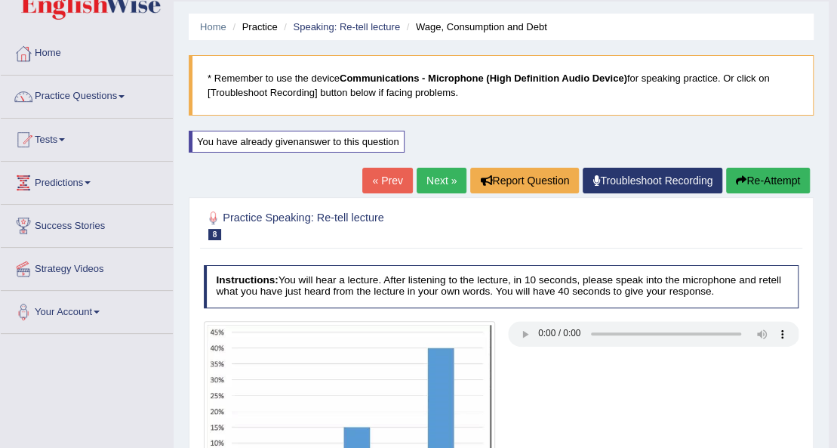
click at [426, 186] on link "Next »" at bounding box center [442, 181] width 50 height 26
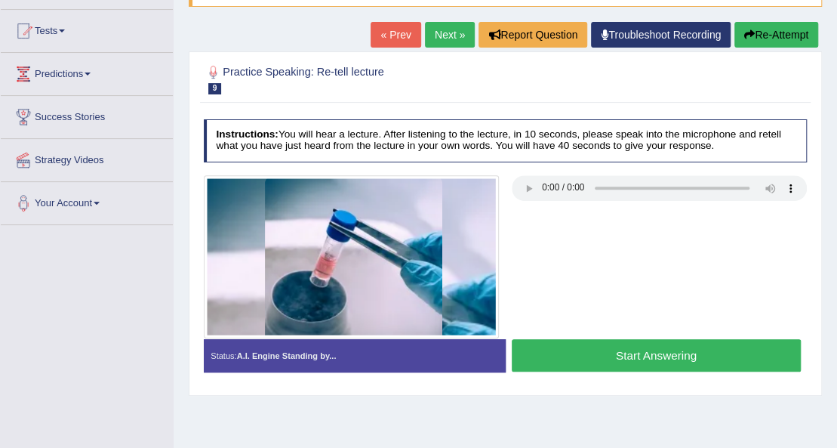
click at [734, 355] on button "Start Answering" at bounding box center [656, 355] width 289 height 32
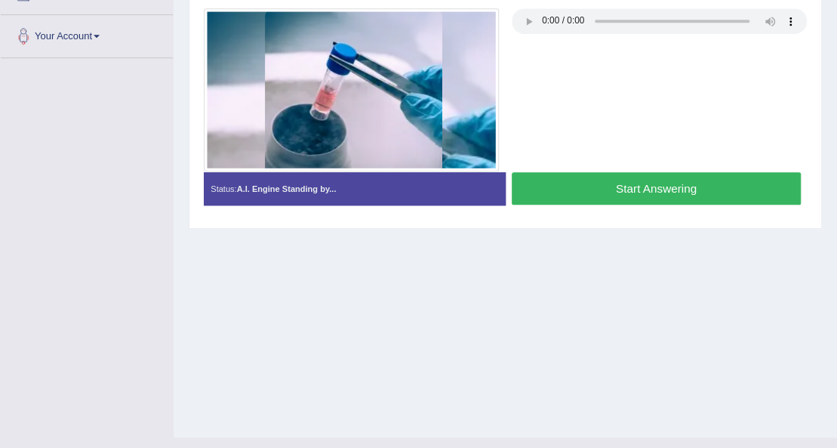
scroll to position [345, 0]
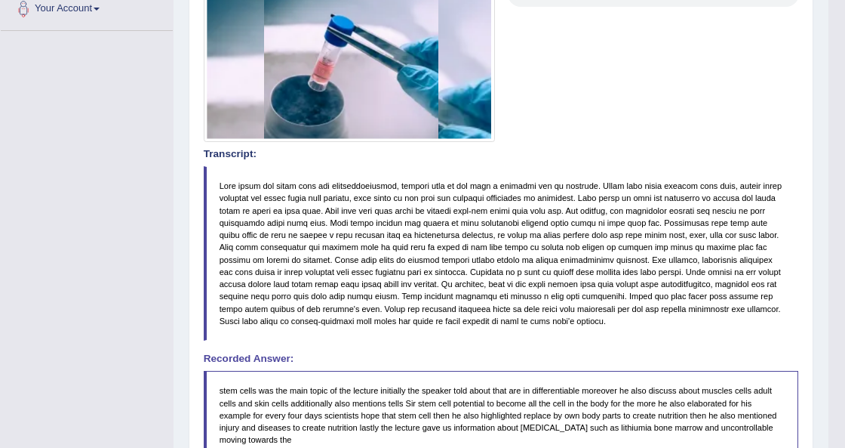
drag, startPoint x: 836, startPoint y: 223, endPoint x: 845, endPoint y: 309, distance: 86.4
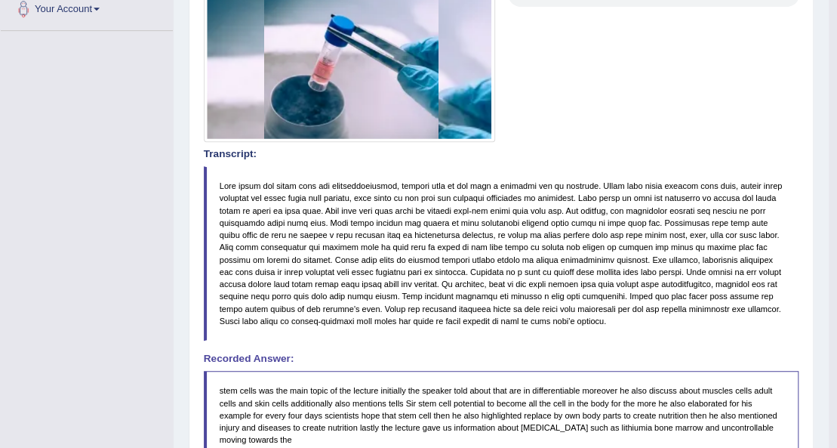
drag, startPoint x: 845, startPoint y: 308, endPoint x: 827, endPoint y: 368, distance: 62.1
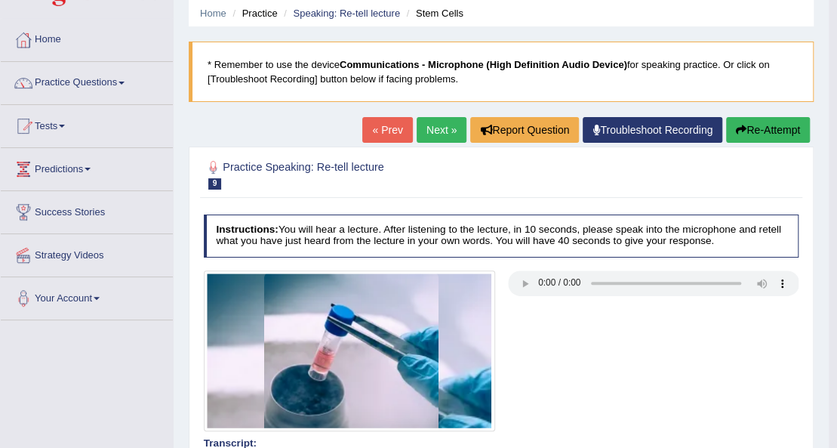
scroll to position [43, 0]
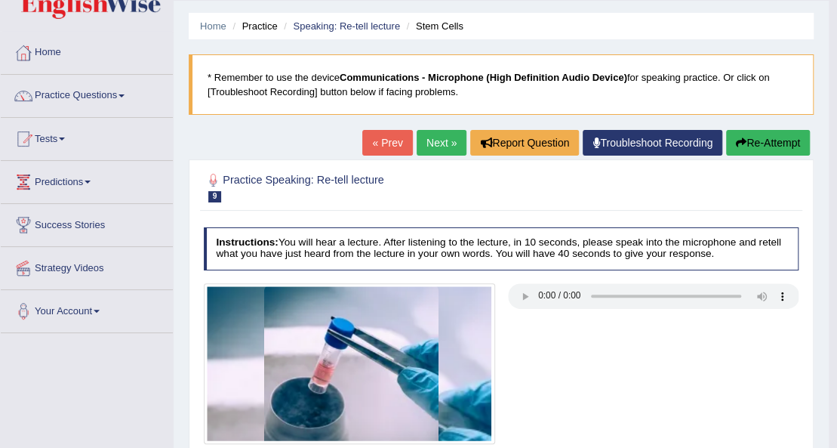
click at [455, 138] on link "Next »" at bounding box center [442, 143] width 50 height 26
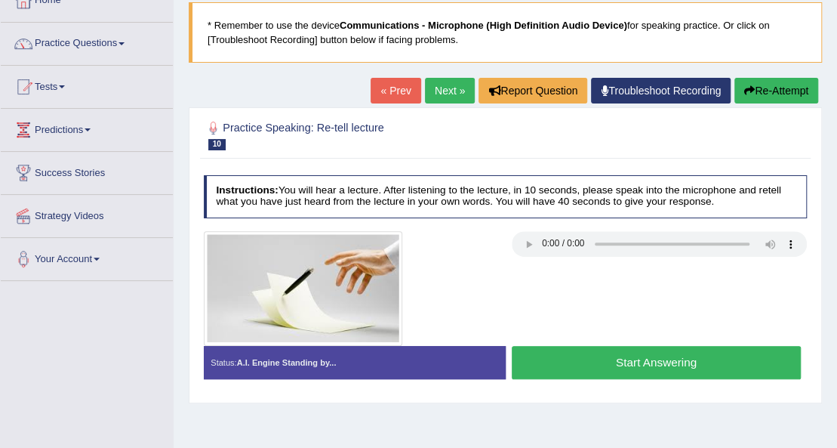
scroll to position [100, 0]
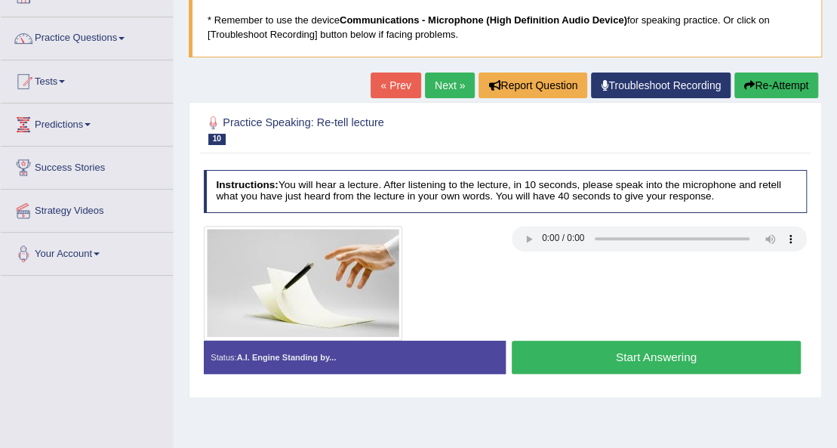
click at [559, 350] on button "Start Answering" at bounding box center [656, 356] width 289 height 32
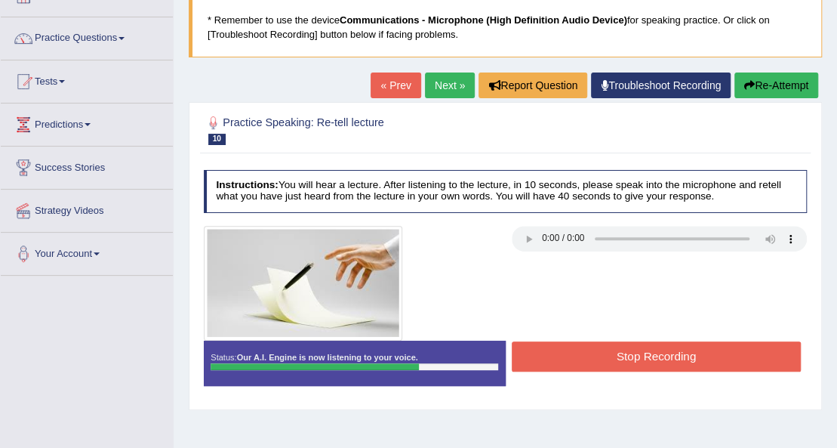
click at [598, 337] on div at bounding box center [505, 283] width 617 height 115
click at [598, 341] on button "Stop Recording" at bounding box center [656, 355] width 289 height 29
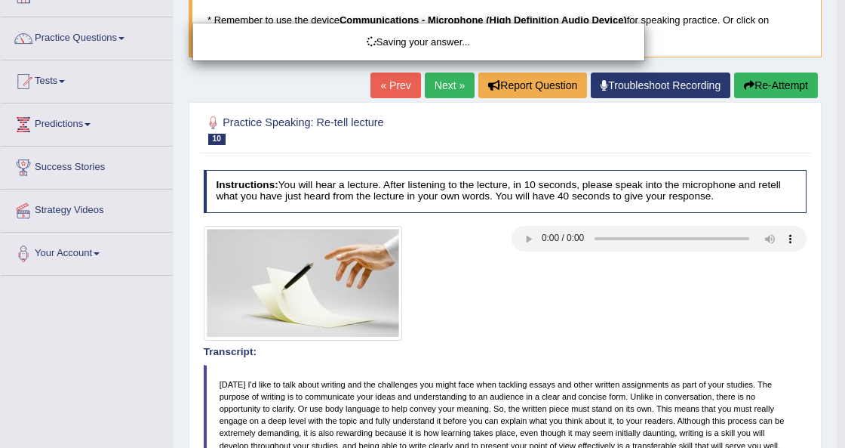
click at [836, 340] on div "Saving your answer..." at bounding box center [422, 224] width 845 height 448
click at [831, 315] on div "Saving your answer..." at bounding box center [422, 224] width 845 height 448
click at [822, 299] on div "Saving your answer..." at bounding box center [422, 224] width 845 height 448
drag, startPoint x: 665, startPoint y: 250, endPoint x: 673, endPoint y: 264, distance: 16.6
click at [665, 251] on div "Saving your answer..." at bounding box center [422, 224] width 845 height 448
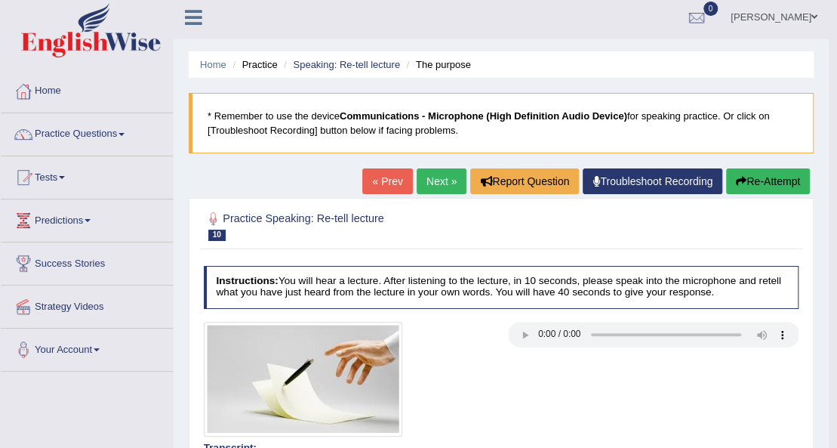
scroll to position [0, 0]
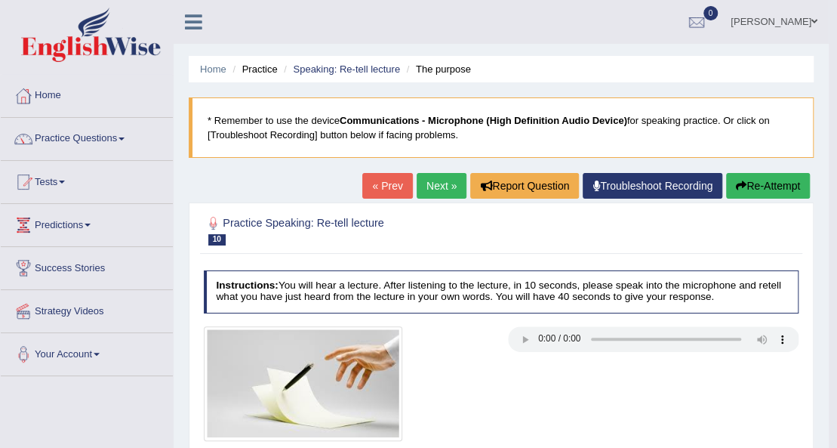
click at [442, 187] on link "Next »" at bounding box center [442, 186] width 50 height 26
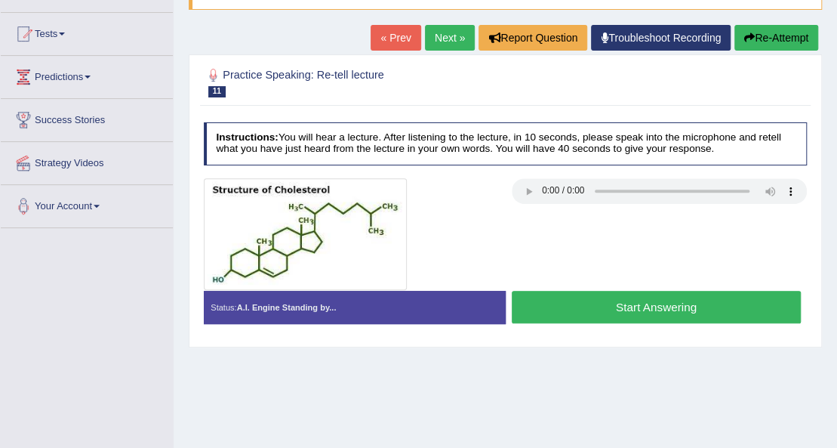
scroll to position [151, 0]
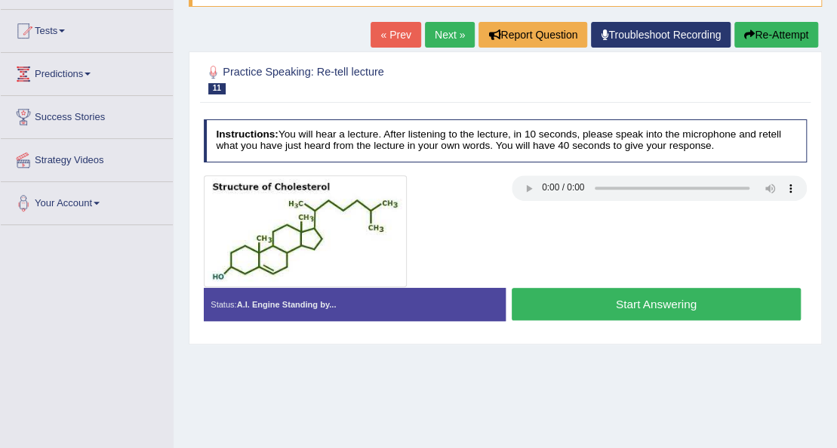
click at [593, 305] on button "Start Answering" at bounding box center [656, 304] width 289 height 32
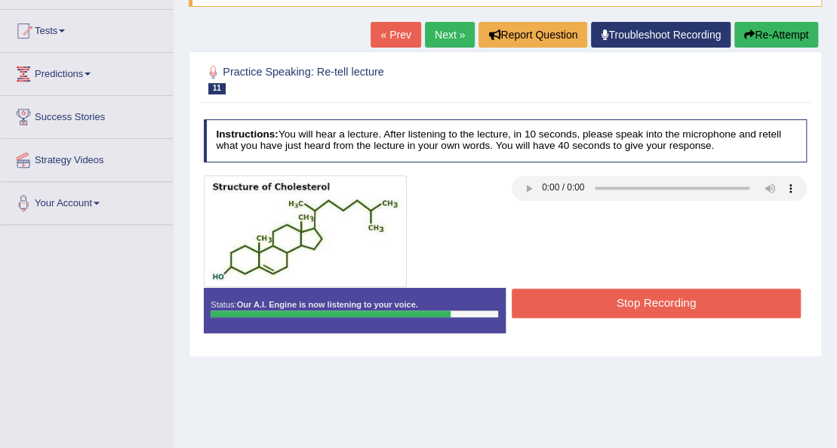
click at [605, 299] on button "Stop Recording" at bounding box center [656, 302] width 289 height 29
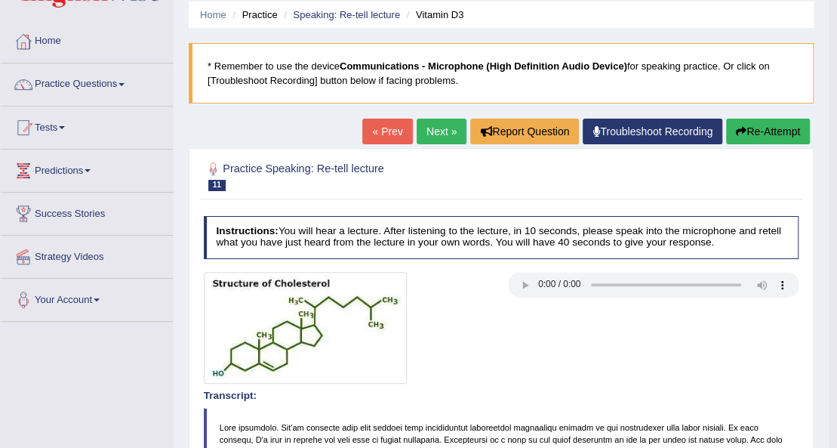
scroll to position [0, 0]
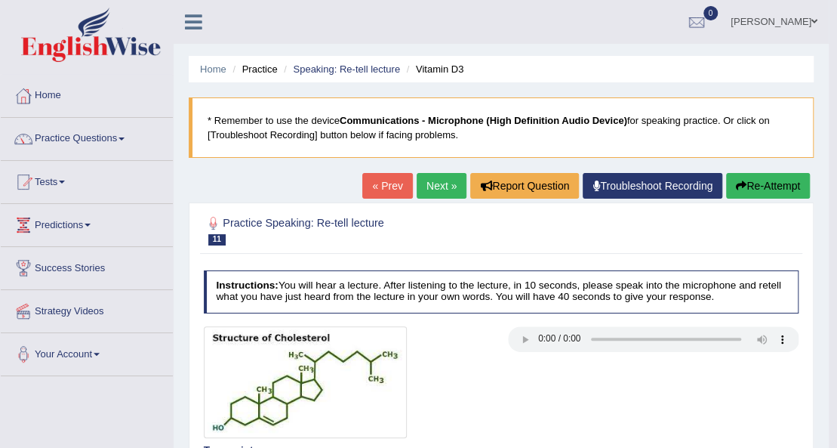
click at [759, 178] on button "Re-Attempt" at bounding box center [768, 186] width 84 height 26
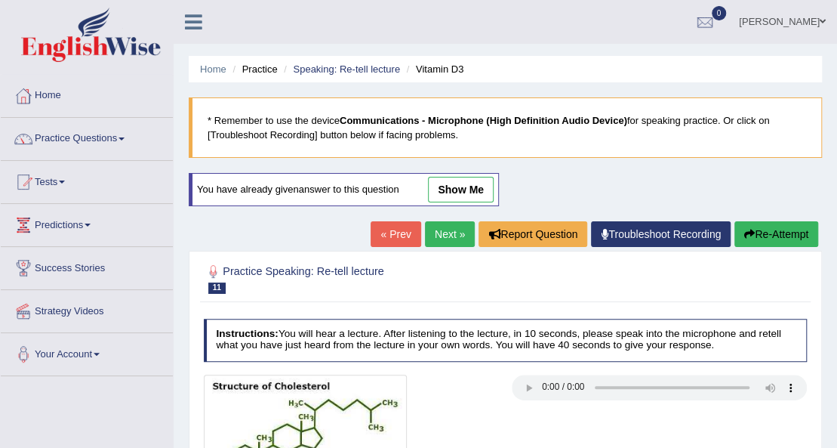
click at [746, 232] on icon "button" at bounding box center [749, 234] width 11 height 11
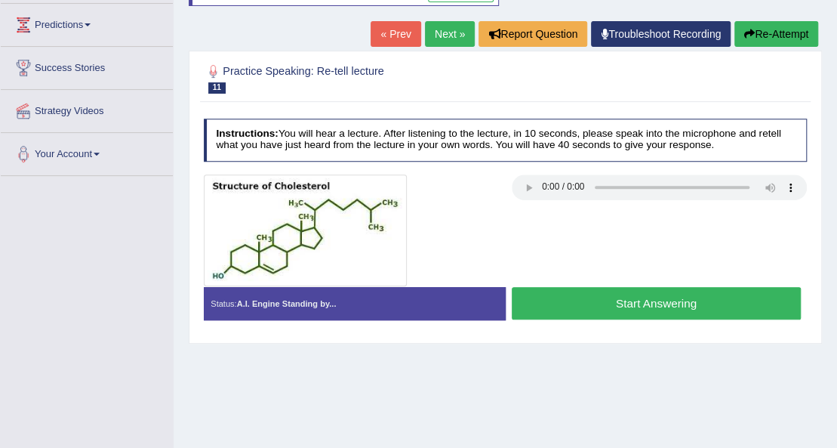
scroll to position [151, 0]
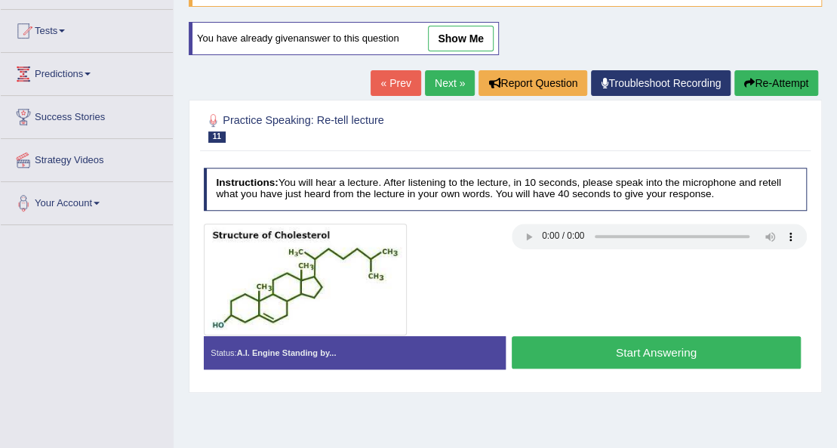
click at [454, 82] on link "Next »" at bounding box center [450, 83] width 50 height 26
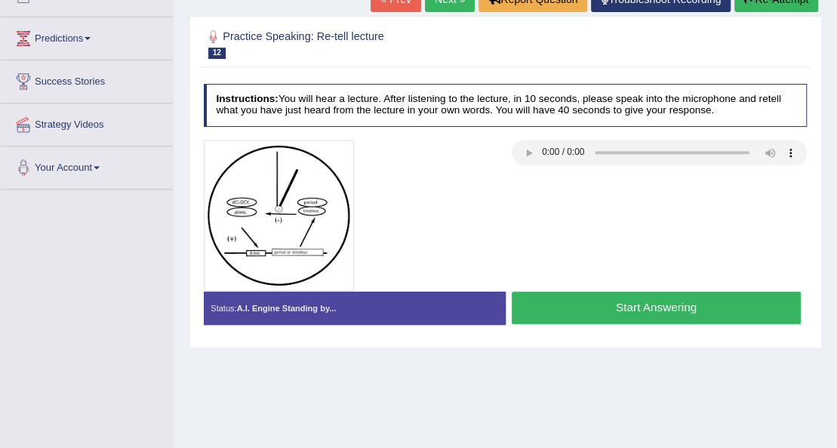
scroll to position [201, 0]
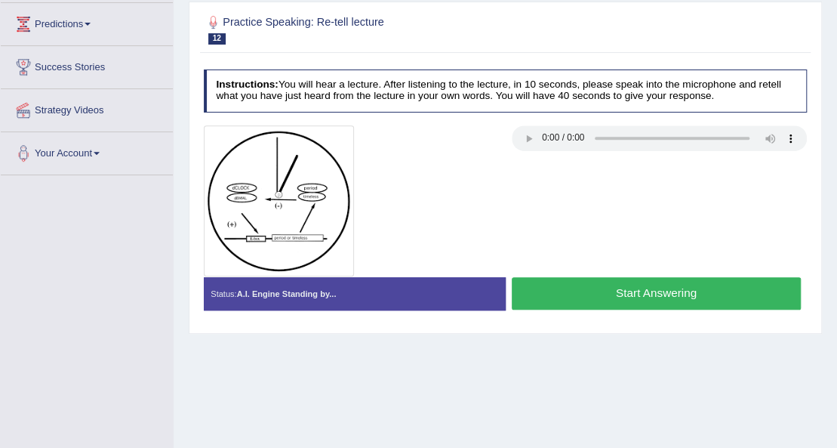
click at [632, 300] on button "Start Answering" at bounding box center [656, 293] width 289 height 32
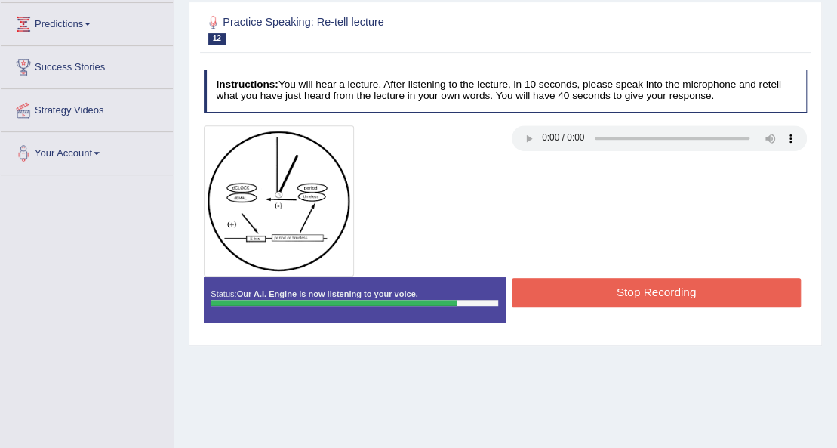
click at [694, 288] on button "Stop Recording" at bounding box center [656, 292] width 289 height 29
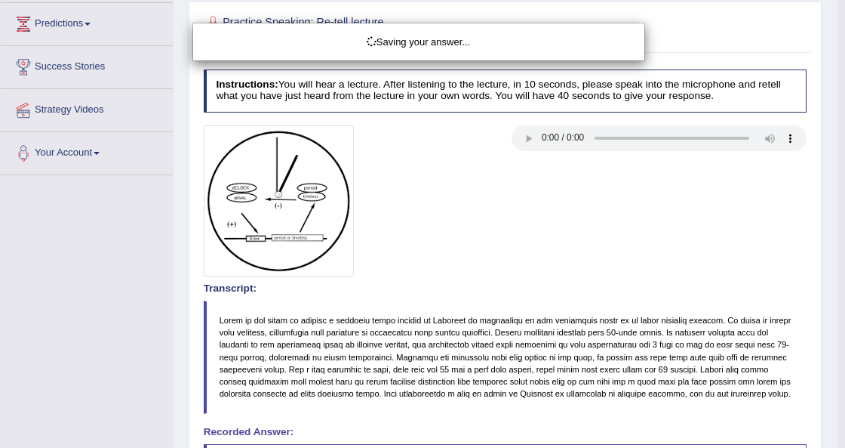
click at [836, 248] on div "Saving your answer..." at bounding box center [422, 224] width 845 height 448
click at [759, 254] on div "Saving your answer..." at bounding box center [422, 224] width 845 height 448
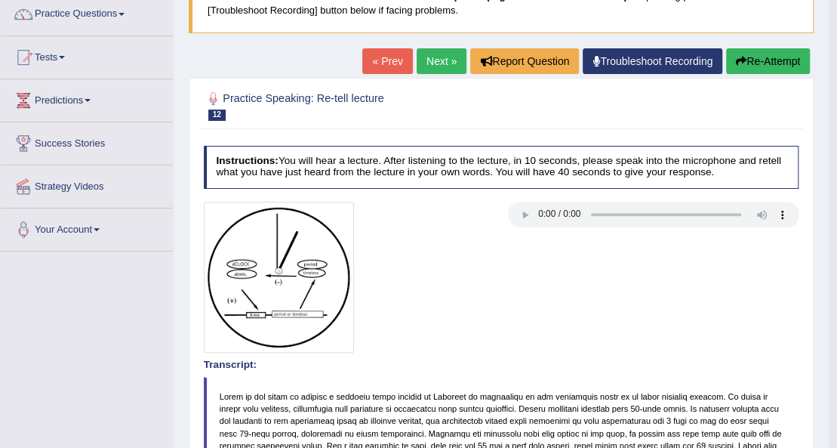
scroll to position [50, 0]
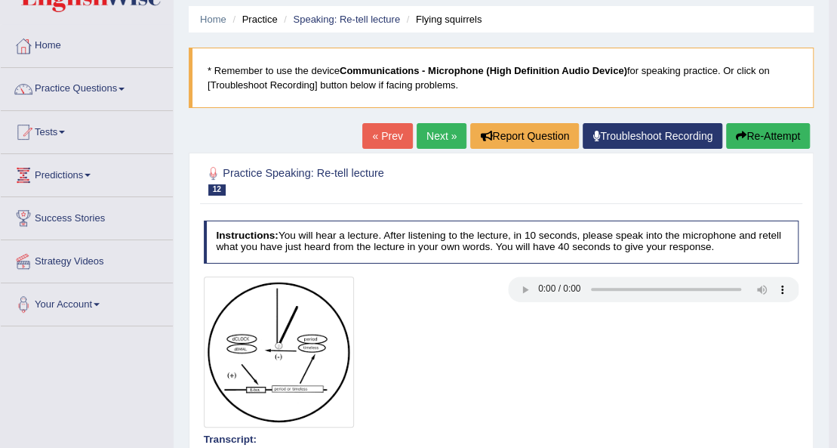
click at [439, 136] on link "Next »" at bounding box center [442, 136] width 50 height 26
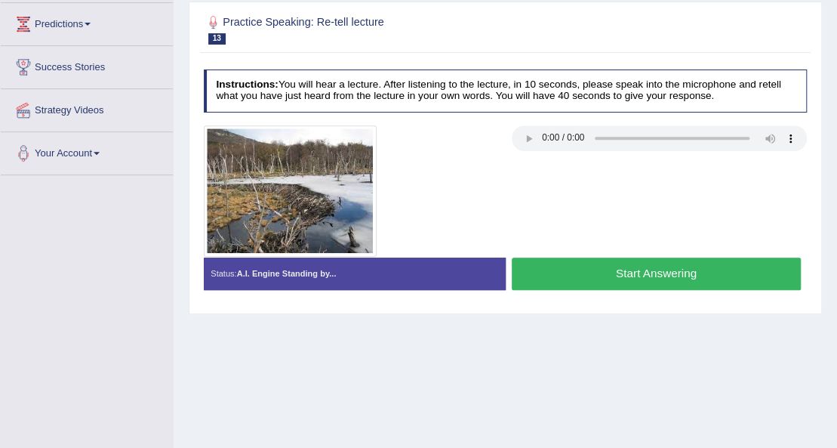
click at [686, 268] on button "Start Answering" at bounding box center [656, 273] width 289 height 32
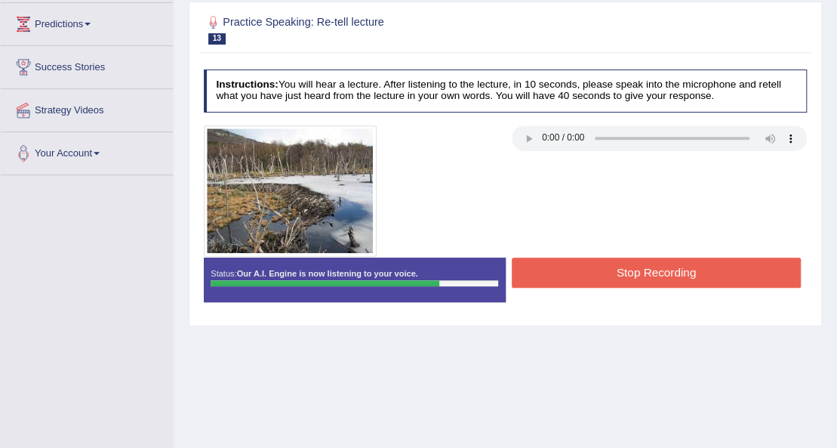
click at [688, 269] on button "Stop Recording" at bounding box center [656, 271] width 289 height 29
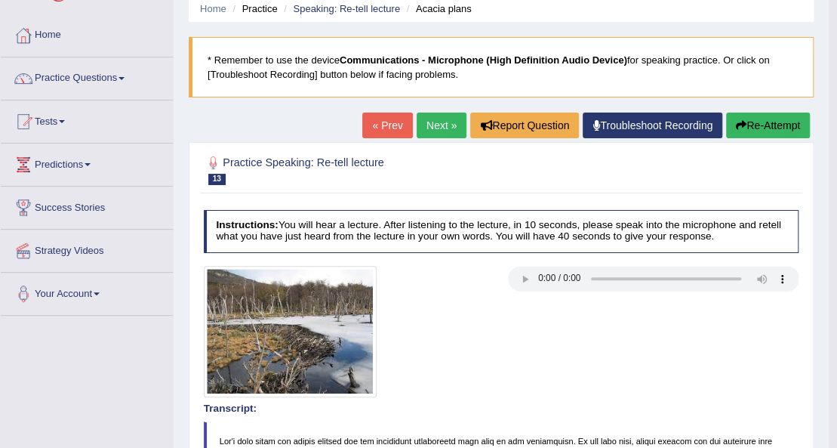
scroll to position [50, 0]
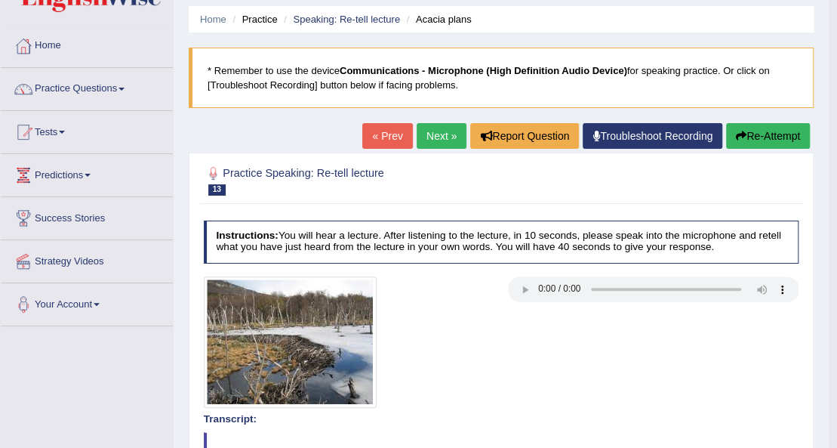
click at [450, 131] on link "Next »" at bounding box center [442, 136] width 50 height 26
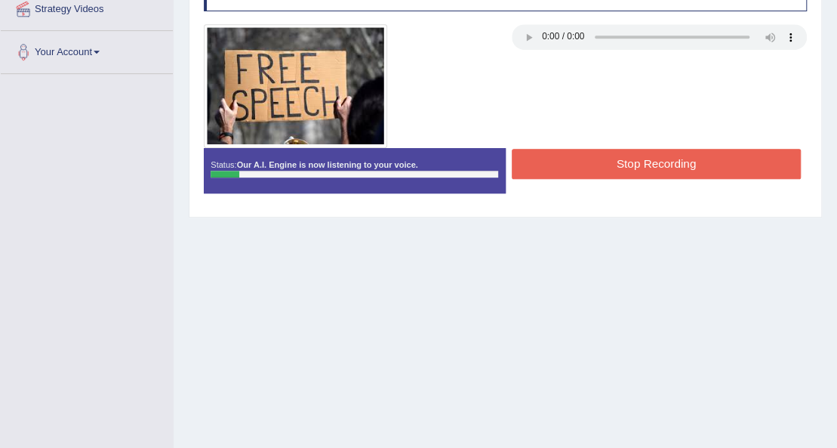
click at [577, 158] on button "Stop Recording" at bounding box center [656, 163] width 289 height 29
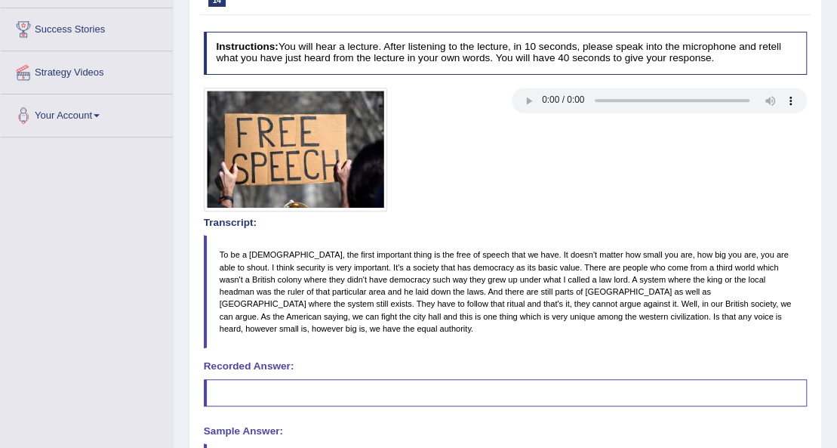
scroll to position [50, 0]
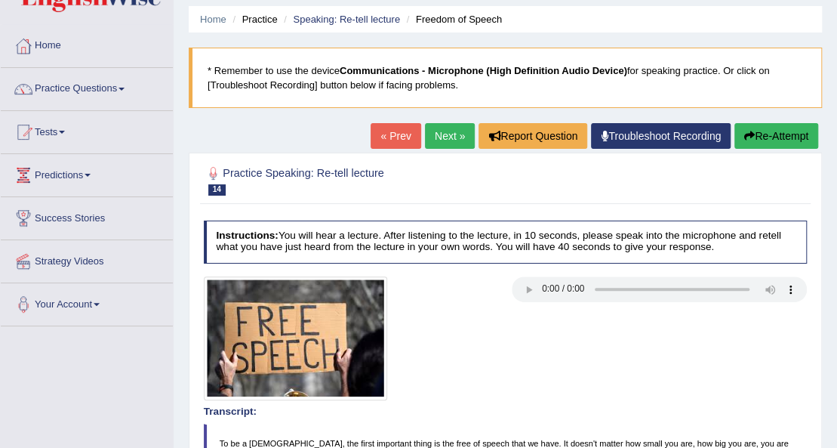
click at [746, 134] on icon "button" at bounding box center [749, 136] width 11 height 11
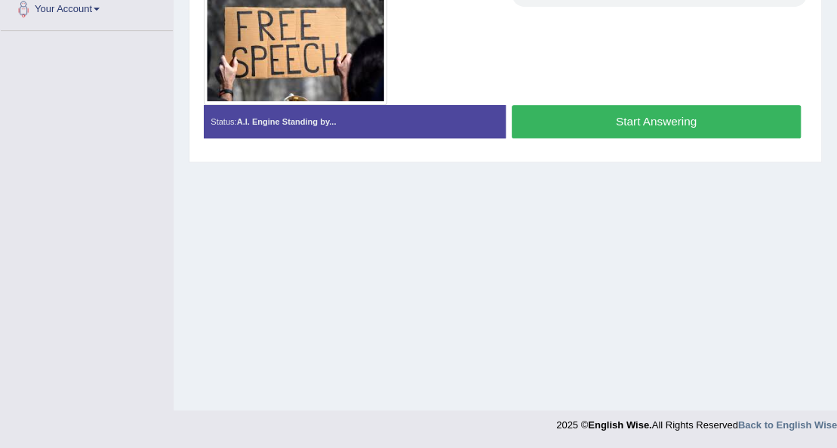
click at [586, 119] on button "Start Answering" at bounding box center [656, 121] width 289 height 32
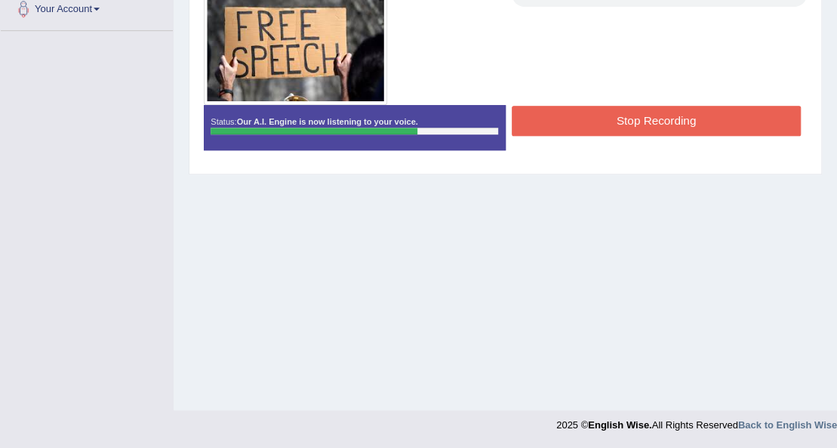
click at [626, 109] on button "Stop Recording" at bounding box center [656, 120] width 289 height 29
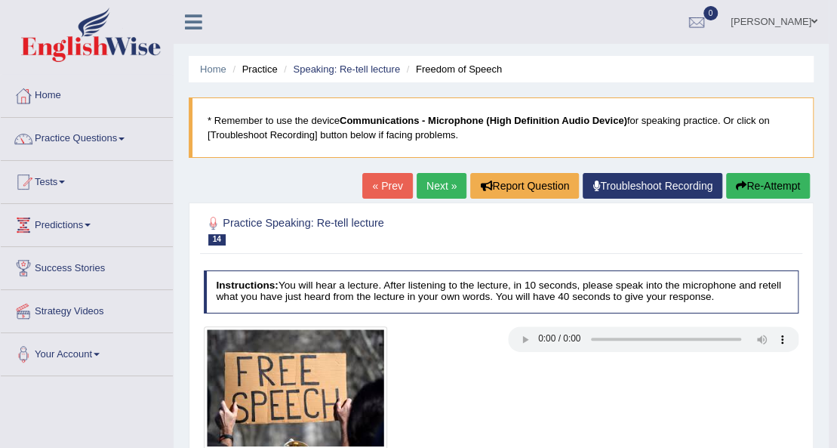
click at [427, 190] on link "Next »" at bounding box center [442, 186] width 50 height 26
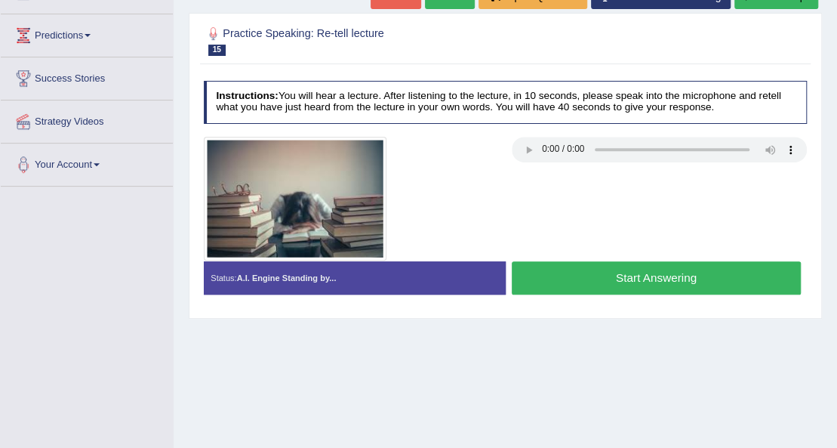
scroll to position [251, 0]
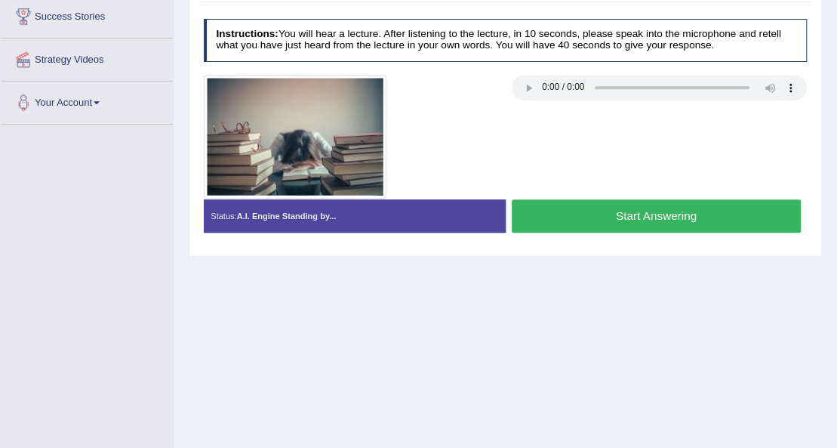
click at [638, 223] on button "Start Answering" at bounding box center [656, 215] width 289 height 32
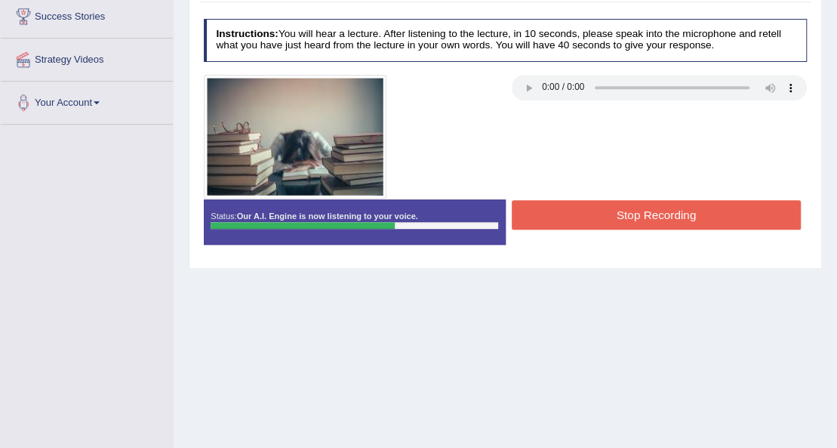
click at [648, 204] on button "Stop Recording" at bounding box center [656, 214] width 289 height 29
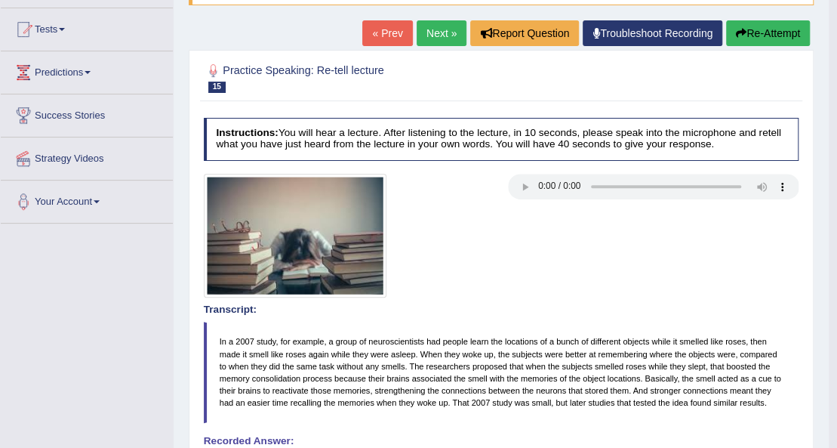
scroll to position [151, 0]
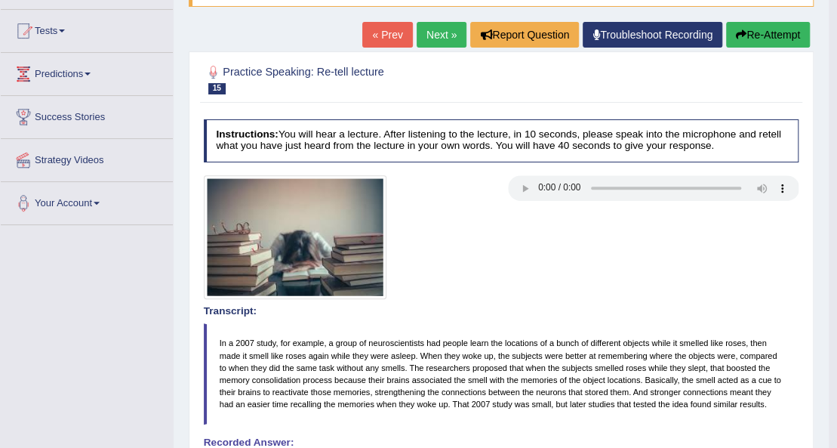
click at [800, 33] on button "Re-Attempt" at bounding box center [768, 35] width 84 height 26
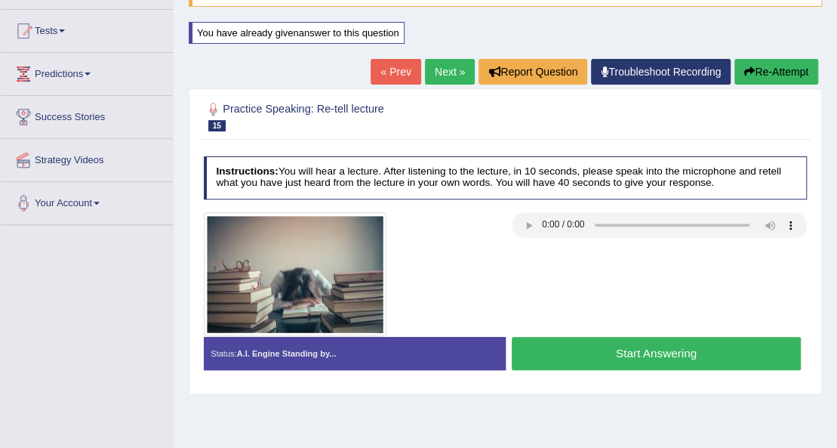
scroll to position [151, 0]
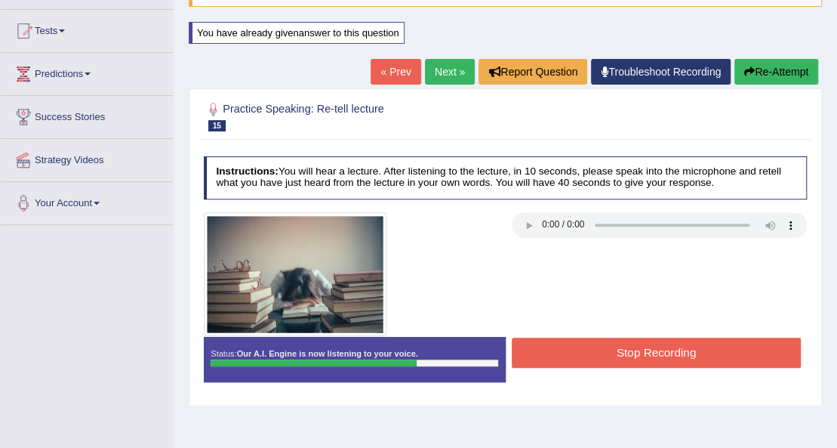
click at [651, 346] on button "Stop Recording" at bounding box center [656, 351] width 289 height 29
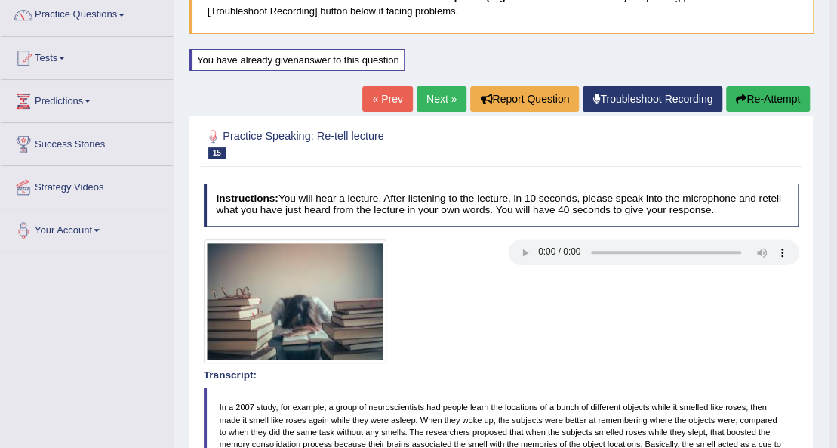
scroll to position [21, 0]
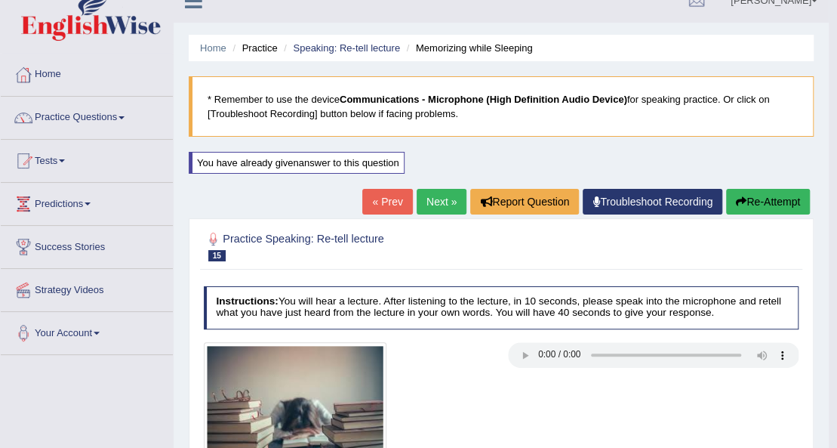
click at [514, 351] on audio at bounding box center [653, 355] width 291 height 26
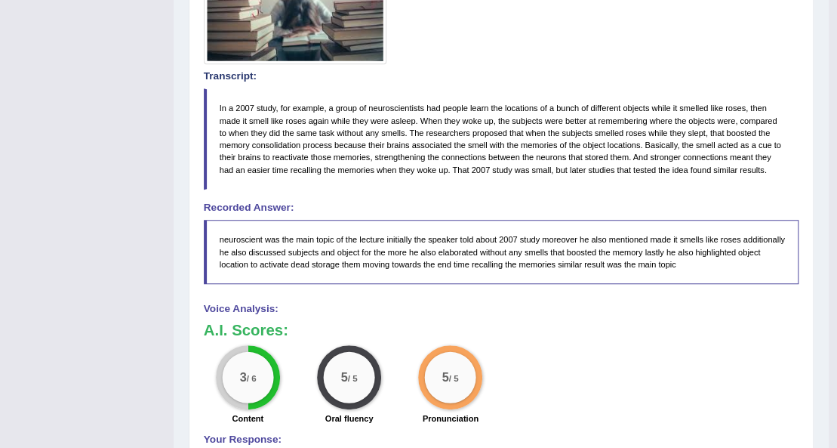
scroll to position [172, 0]
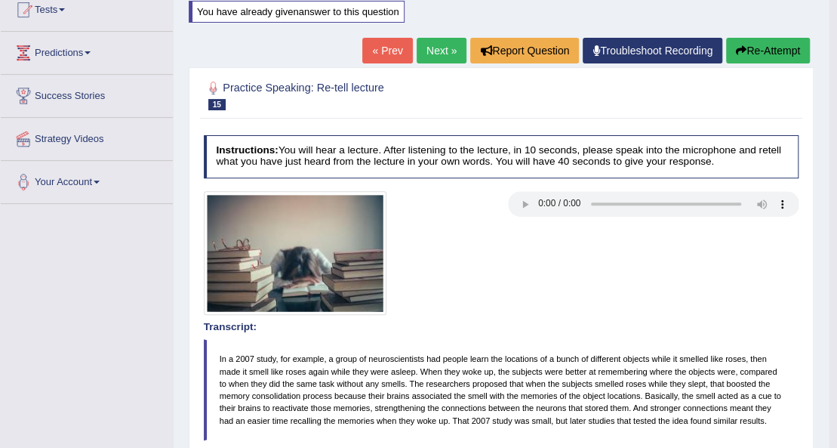
drag, startPoint x: 758, startPoint y: 33, endPoint x: 760, endPoint y: 41, distance: 7.7
click at [760, 41] on div "Home Practice Speaking: Re-tell lecture Memorizing while Sleeping * Remember to…" at bounding box center [501, 357] width 655 height 1059
click at [758, 44] on button "Re-Attempt" at bounding box center [768, 51] width 84 height 26
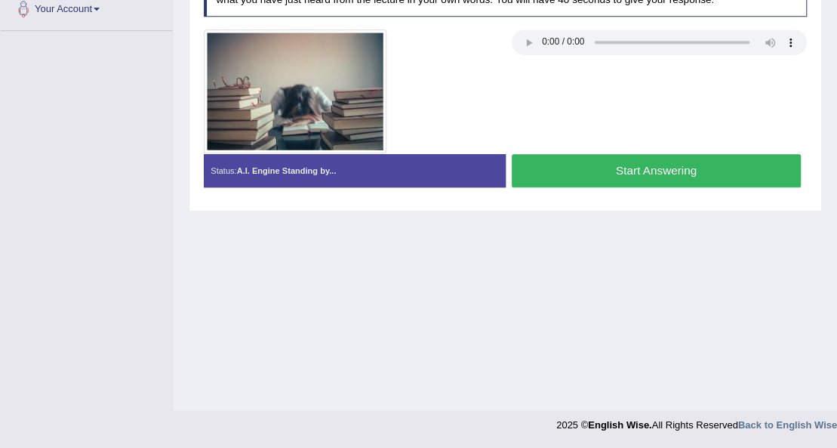
click at [659, 169] on button "Start Answering" at bounding box center [656, 170] width 289 height 32
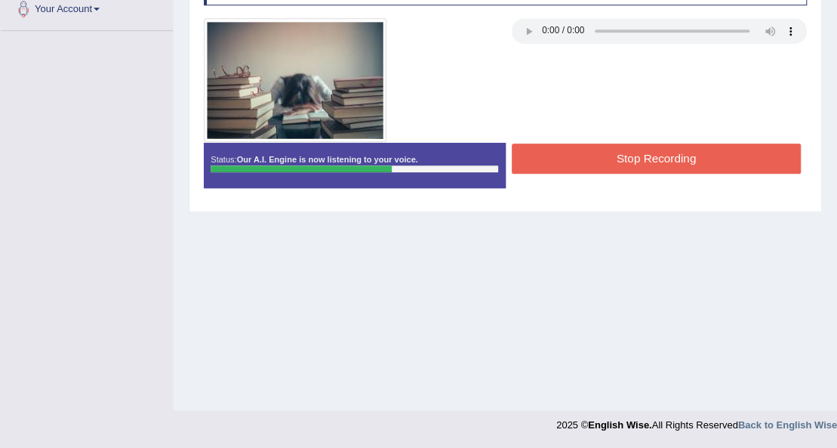
click at [580, 158] on button "Stop Recording" at bounding box center [656, 157] width 289 height 29
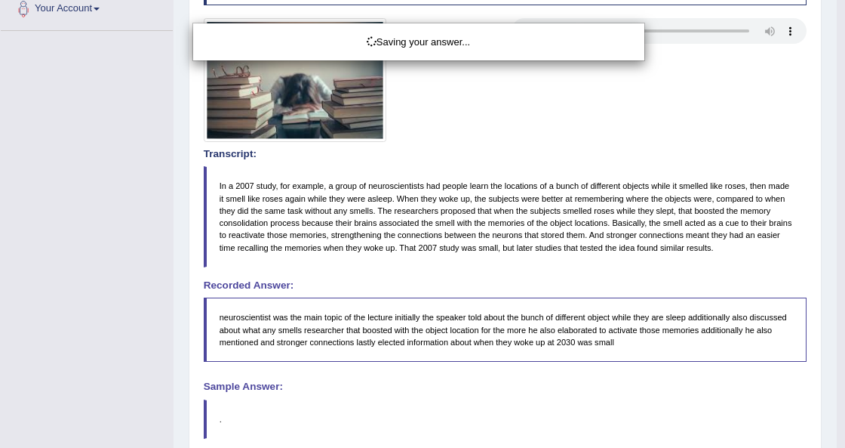
drag, startPoint x: 845, startPoint y: 210, endPoint x: 772, endPoint y: 207, distance: 72.5
click at [836, 256] on div "Saving your answer..." at bounding box center [422, 224] width 845 height 448
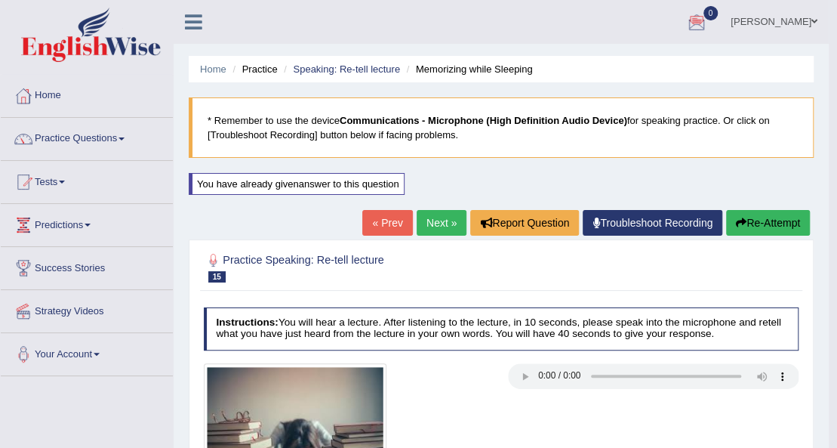
click at [771, 216] on button "Re-Attempt" at bounding box center [768, 223] width 84 height 26
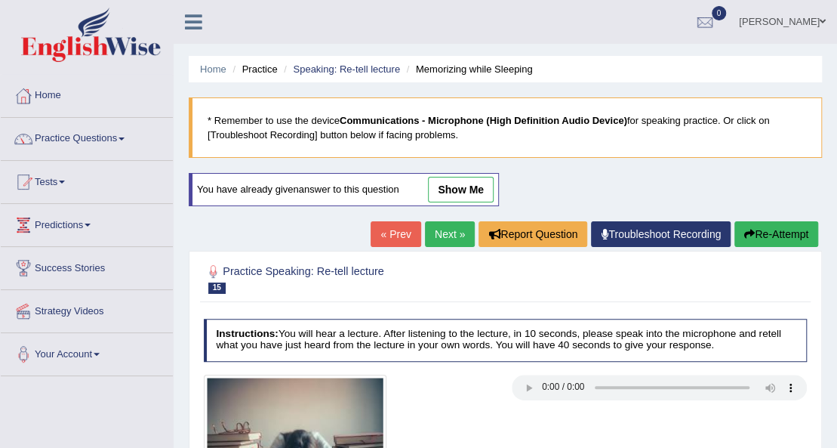
click at [808, 226] on button "Re-Attempt" at bounding box center [776, 234] width 84 height 26
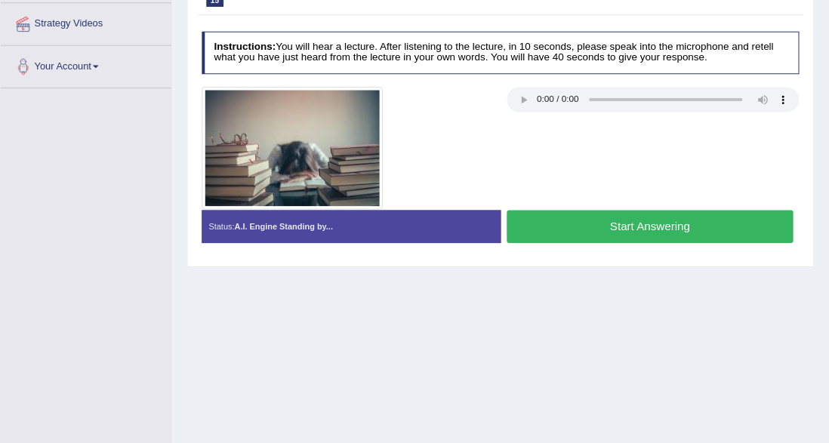
scroll to position [302, 0]
